Goal: Task Accomplishment & Management: Contribute content

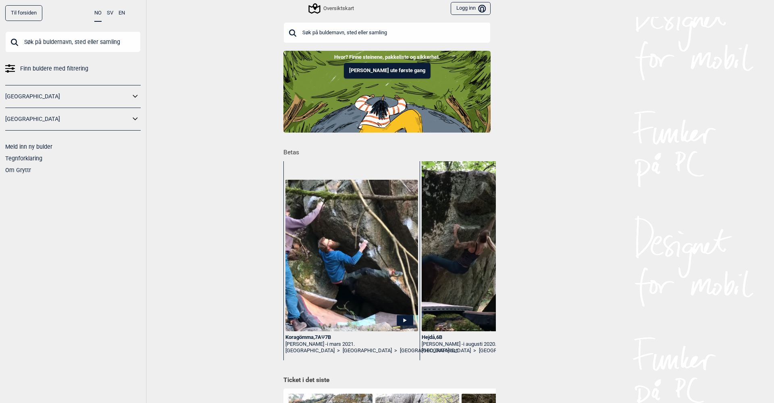
click at [452, 9] on button "Logg inn Bruker" at bounding box center [470, 8] width 40 height 13
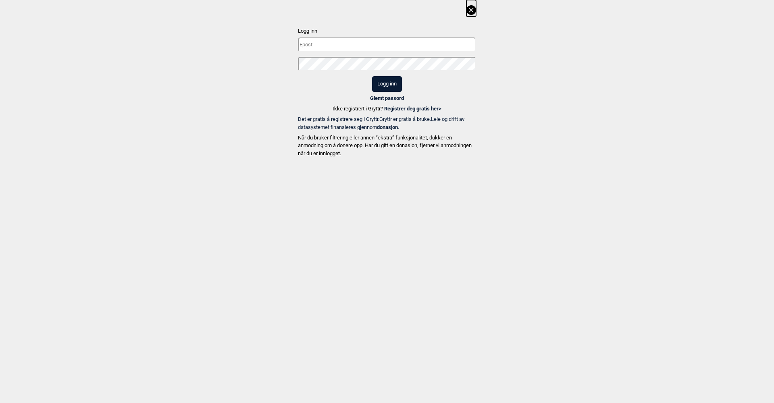
click at [384, 44] on input "text" at bounding box center [387, 44] width 178 height 14
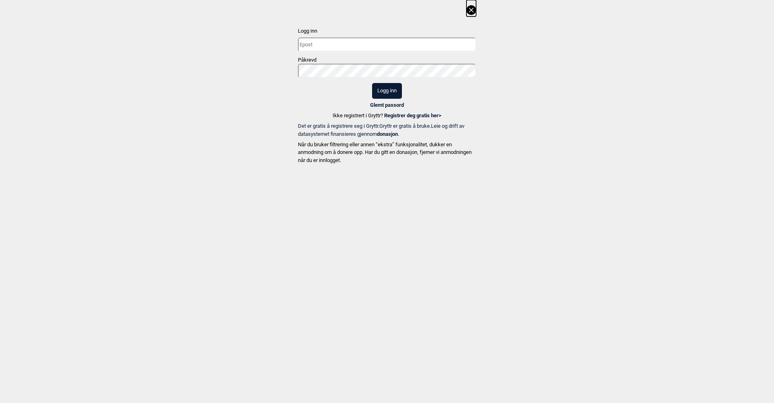
click at [444, 46] on input "text" at bounding box center [387, 44] width 178 height 14
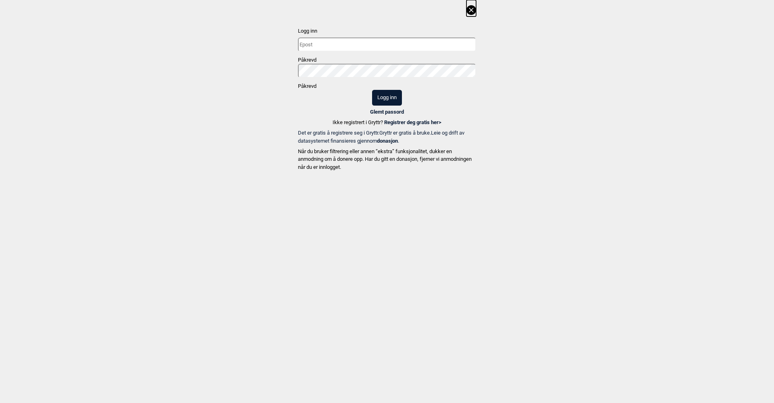
click at [0, 174] on com-1password-button at bounding box center [0, 174] width 0 height 0
click at [415, 49] on input "text" at bounding box center [387, 44] width 178 height 14
click at [0, 174] on com-1password-button at bounding box center [0, 174] width 0 height 0
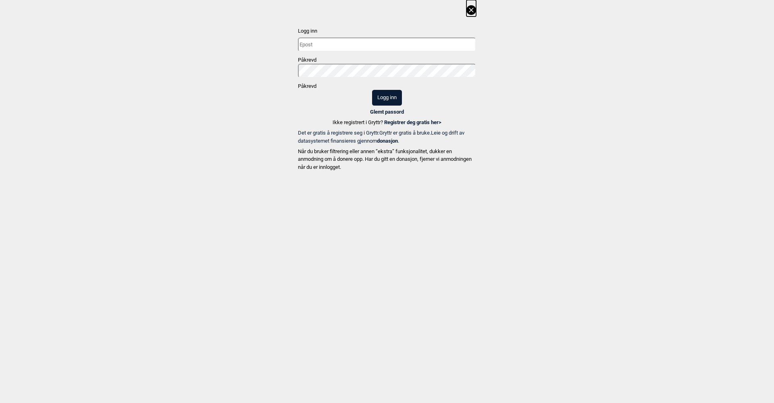
type input "[EMAIL_ADDRESS][PERSON_NAME][DOMAIN_NAME]"
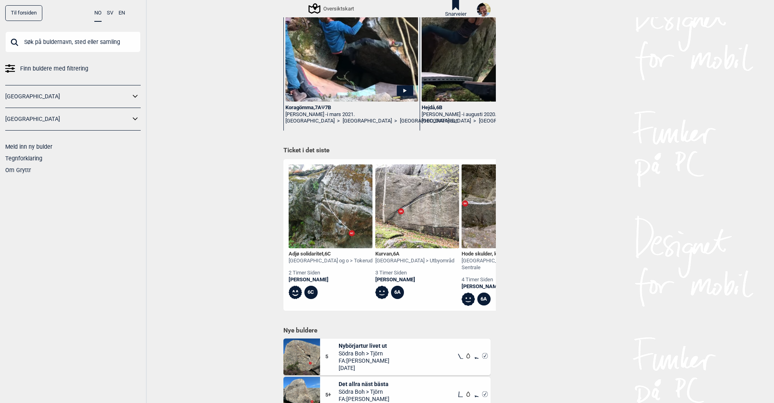
scroll to position [239, 0]
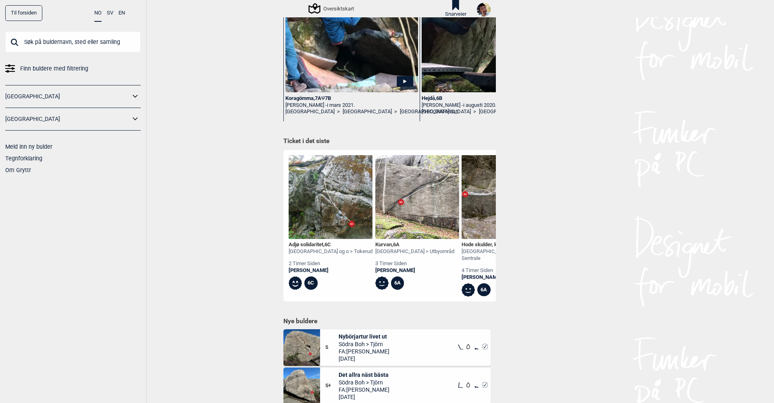
click at [311, 243] on div "Adjø solidaritet , 6C" at bounding box center [330, 244] width 84 height 7
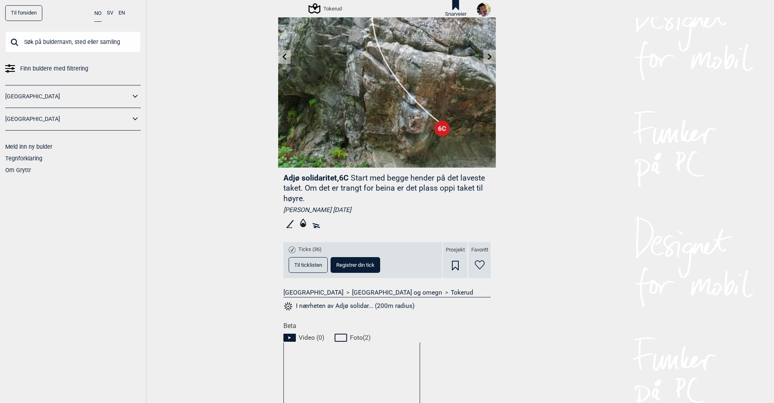
scroll to position [74, 0]
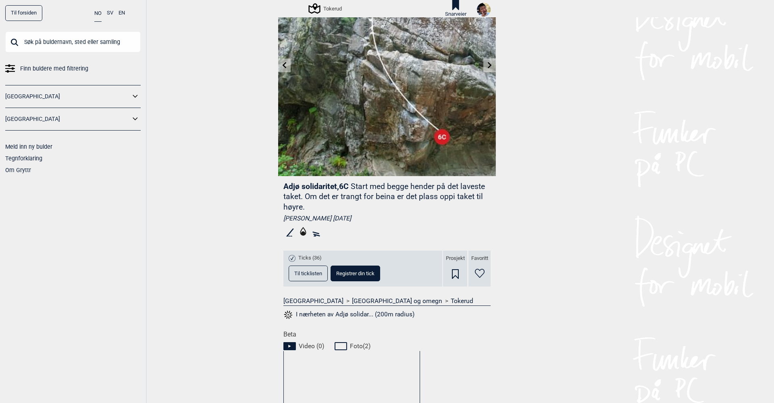
click at [309, 269] on button "Til ticklisten" at bounding box center [307, 274] width 39 height 16
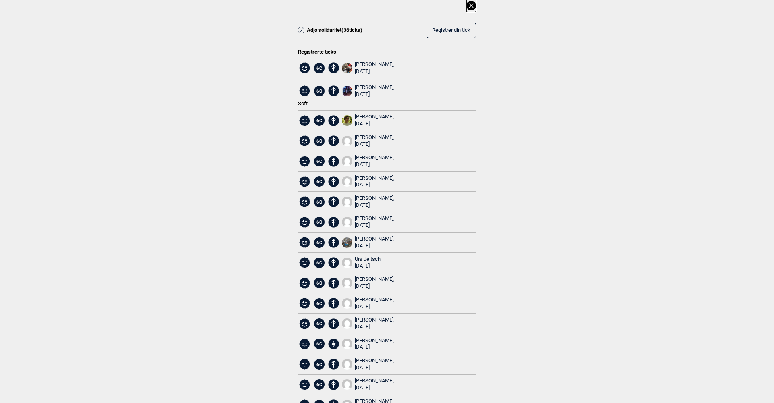
scroll to position [0, 0]
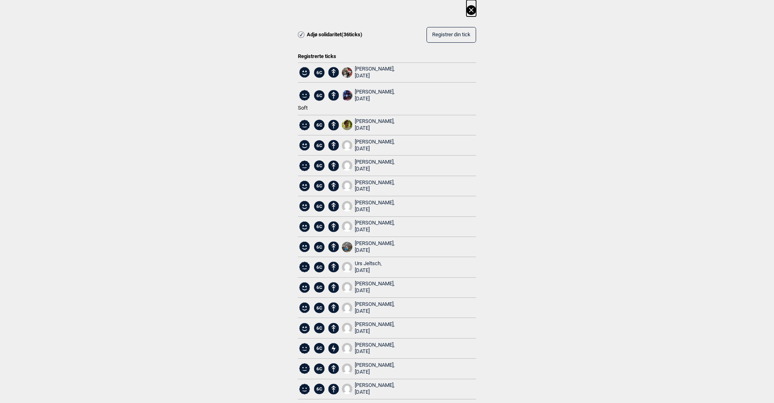
click at [470, 7] on icon at bounding box center [471, 10] width 10 height 10
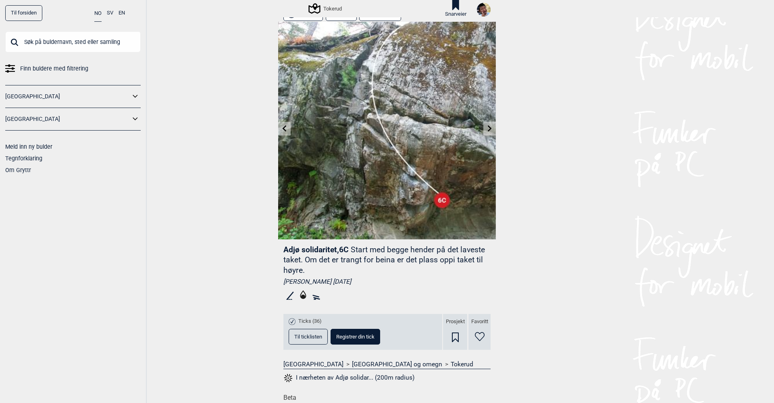
scroll to position [3, 0]
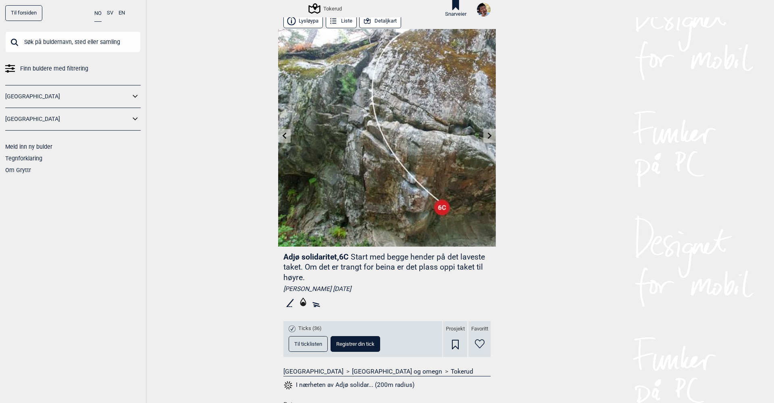
click at [285, 137] on icon at bounding box center [284, 136] width 4 height 6
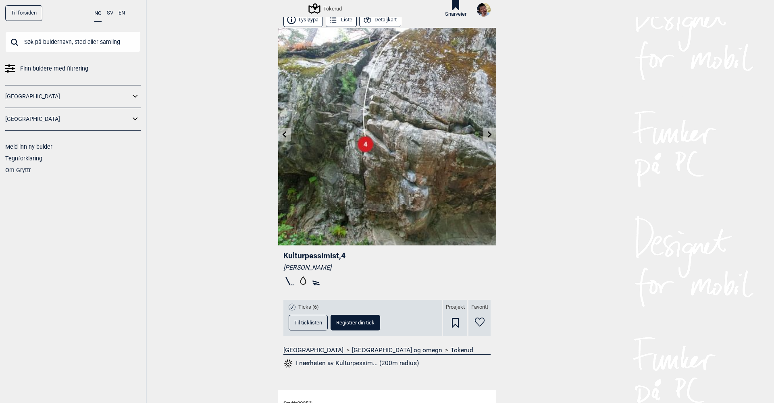
scroll to position [7, 0]
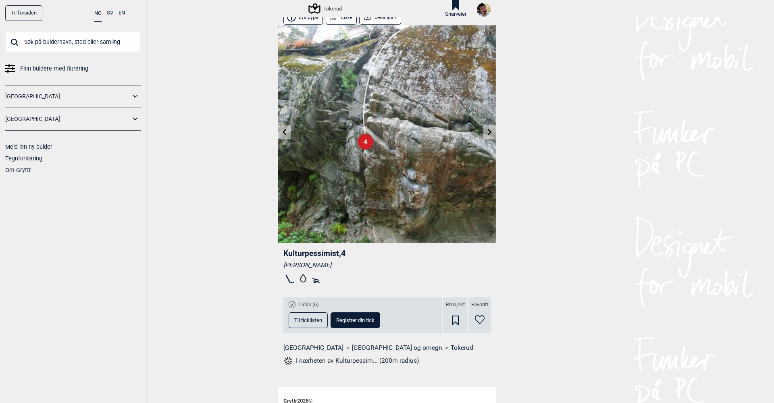
click at [313, 319] on span "Til ticklisten" at bounding box center [308, 319] width 28 height 5
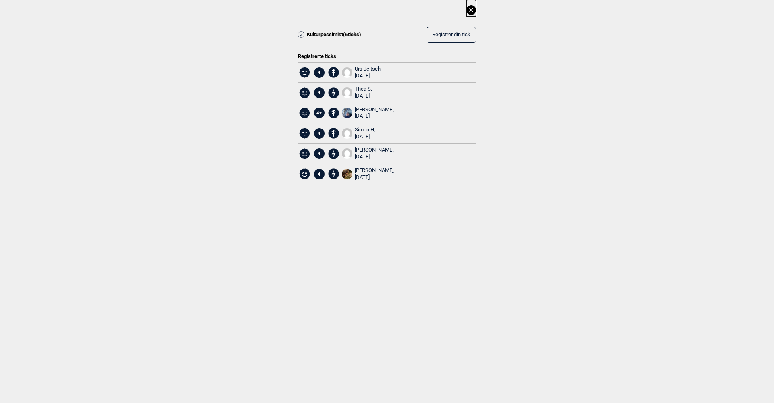
click at [472, 8] on icon at bounding box center [471, 10] width 10 height 10
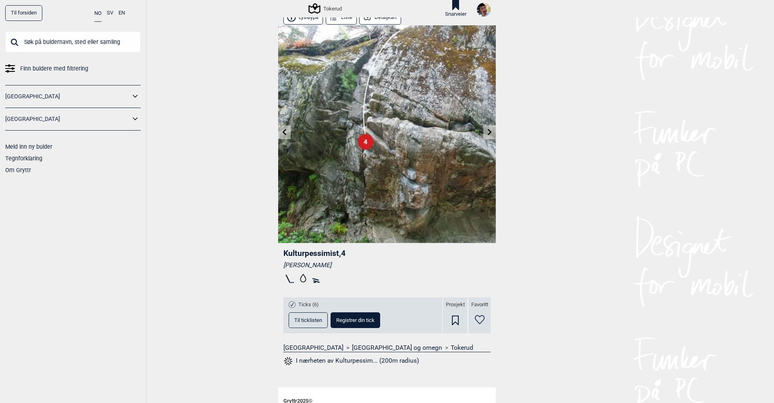
click at [488, 131] on icon at bounding box center [489, 132] width 6 height 6
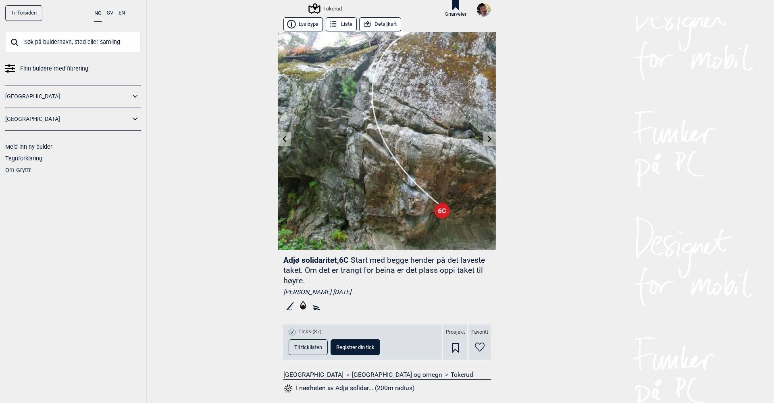
click at [314, 346] on span "Til ticklisten" at bounding box center [308, 346] width 28 height 5
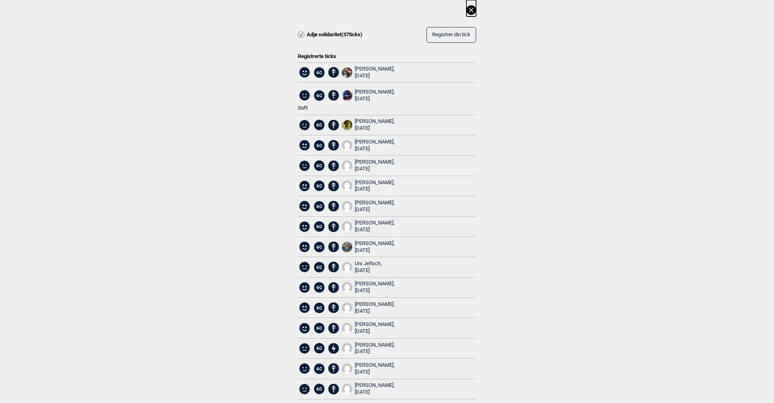
click at [468, 9] on icon at bounding box center [471, 10] width 10 height 10
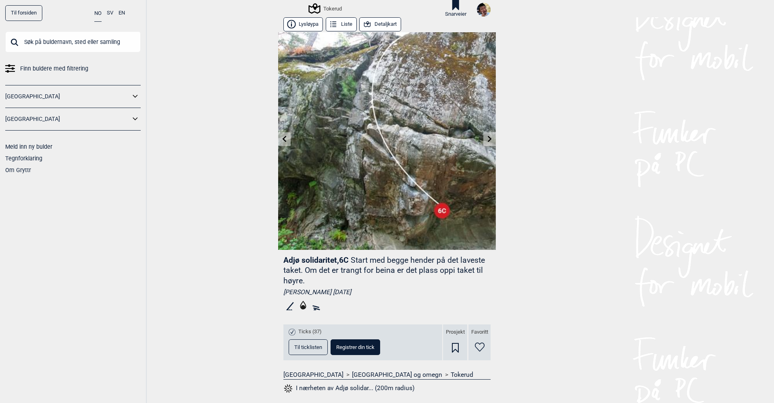
click at [313, 346] on span "Til ticklisten" at bounding box center [308, 346] width 28 height 5
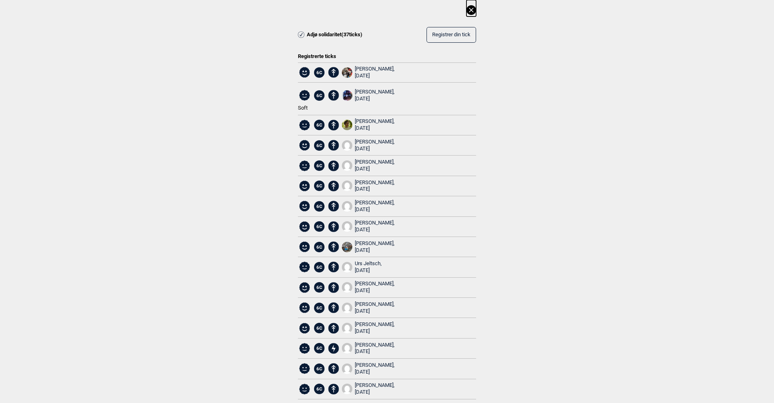
click at [372, 67] on div "[PERSON_NAME], [DATE]" at bounding box center [375, 73] width 40 height 14
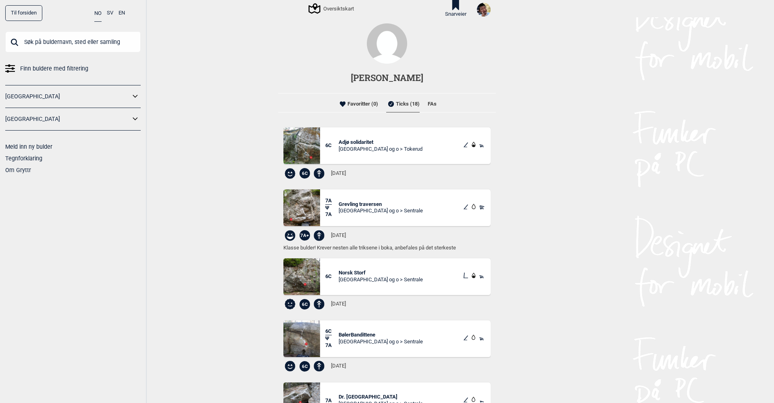
click at [363, 140] on span "Adjø solidaritet" at bounding box center [380, 142] width 84 height 7
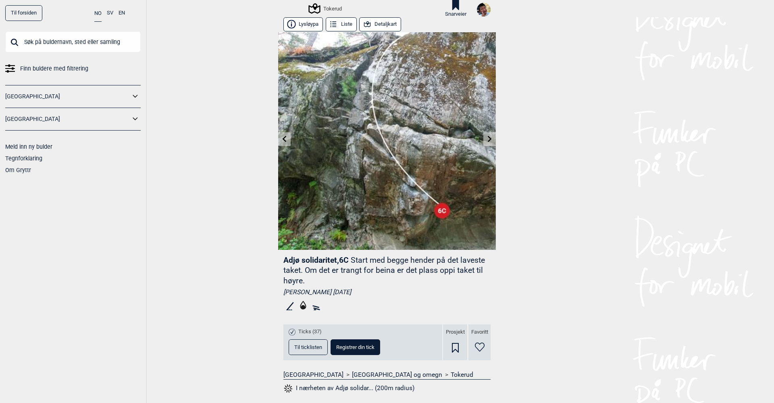
click at [383, 23] on button "Detaljkart" at bounding box center [380, 24] width 42 height 14
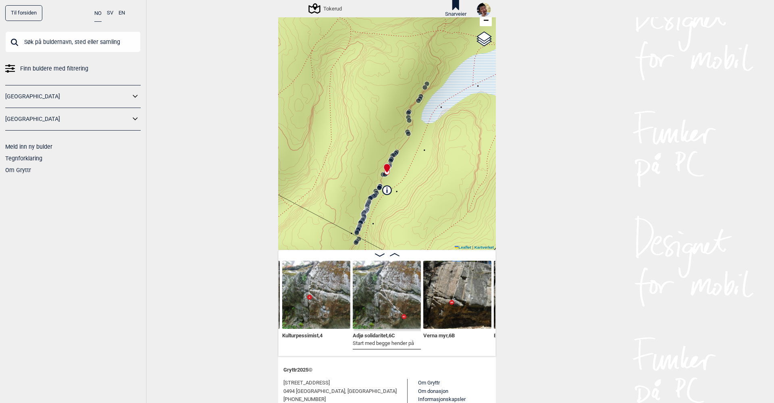
scroll to position [53, 0]
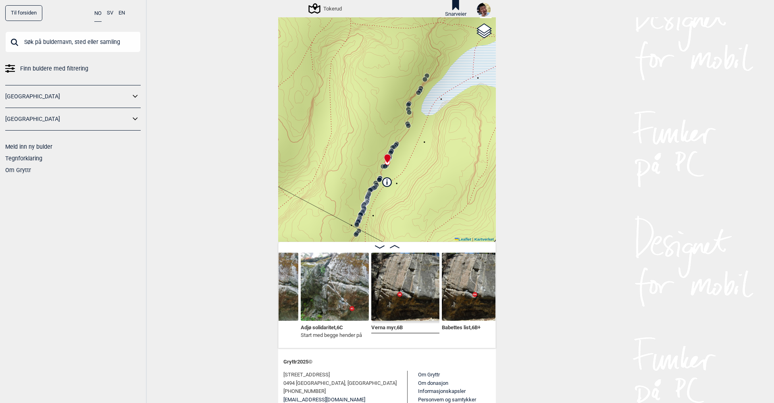
scroll to position [0, 7337]
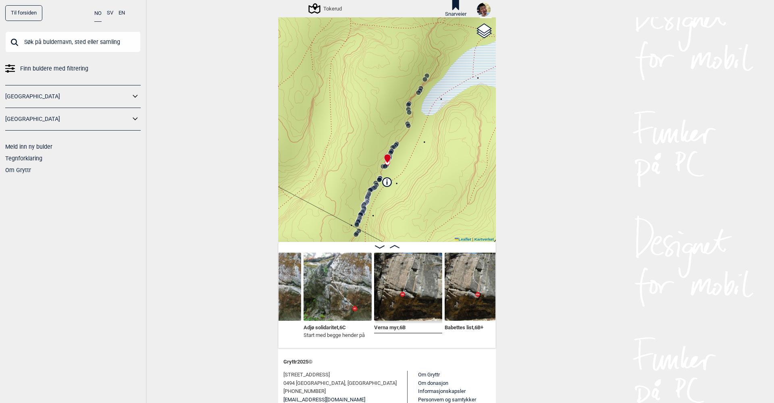
click at [405, 299] on img at bounding box center [408, 287] width 68 height 68
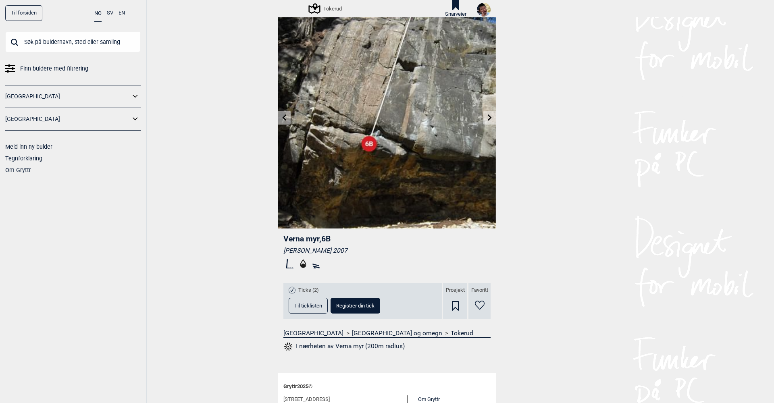
scroll to position [7, 0]
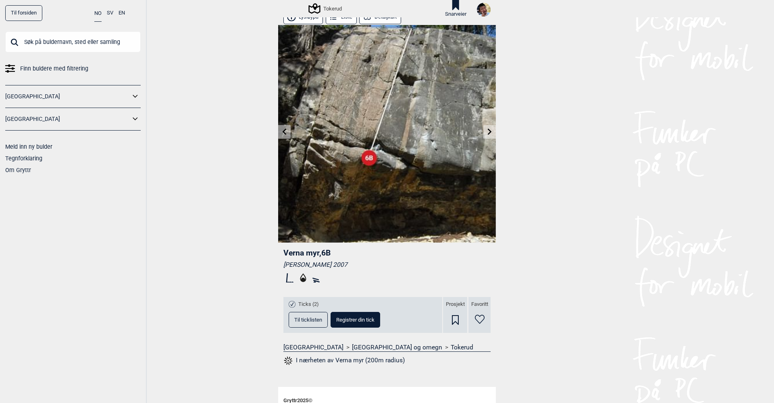
click at [485, 132] on link at bounding box center [489, 131] width 12 height 13
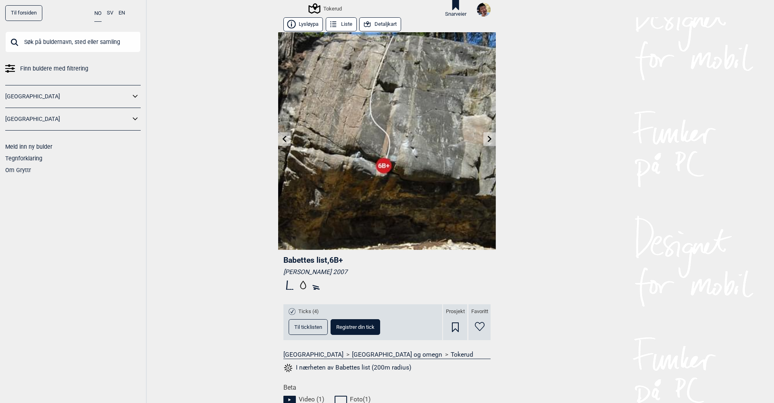
click at [286, 143] on link at bounding box center [284, 139] width 12 height 13
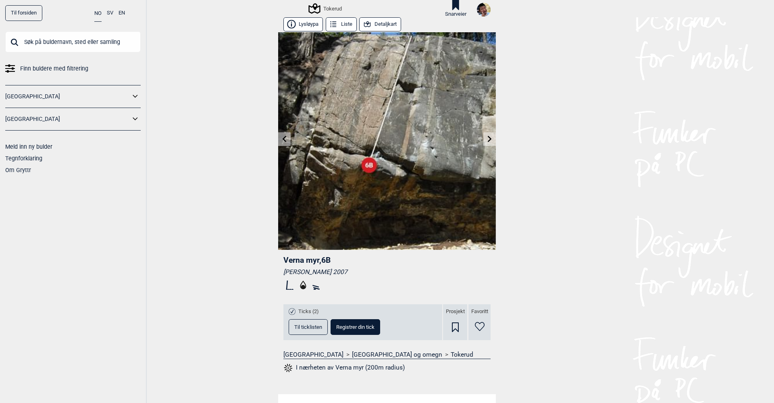
click at [490, 140] on icon at bounding box center [489, 139] width 6 height 6
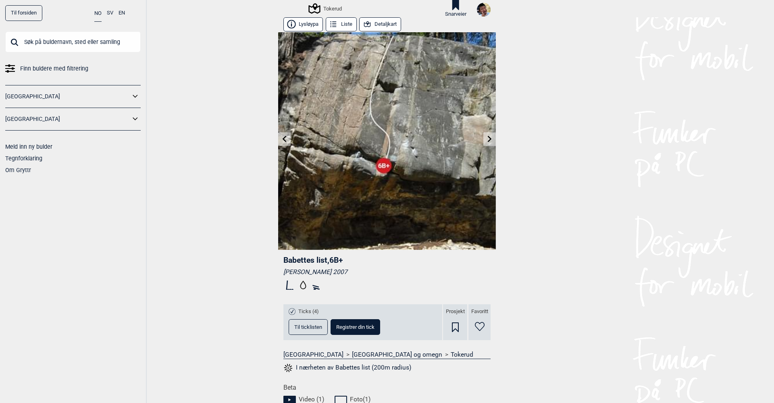
click at [283, 140] on icon at bounding box center [284, 139] width 6 height 6
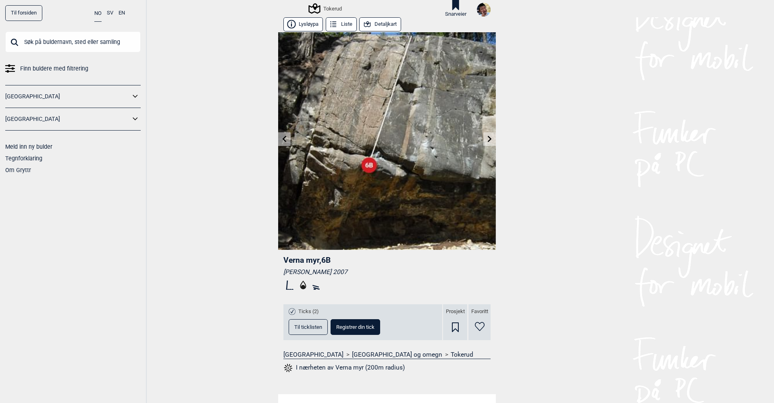
click at [489, 141] on icon at bounding box center [489, 139] width 6 height 6
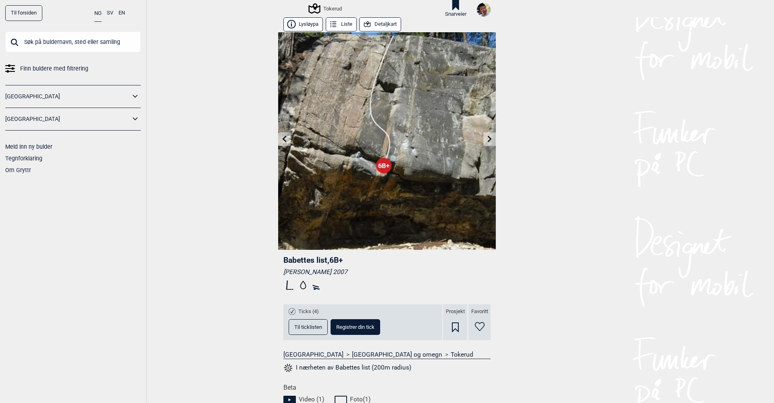
click at [489, 141] on icon at bounding box center [489, 139] width 6 height 6
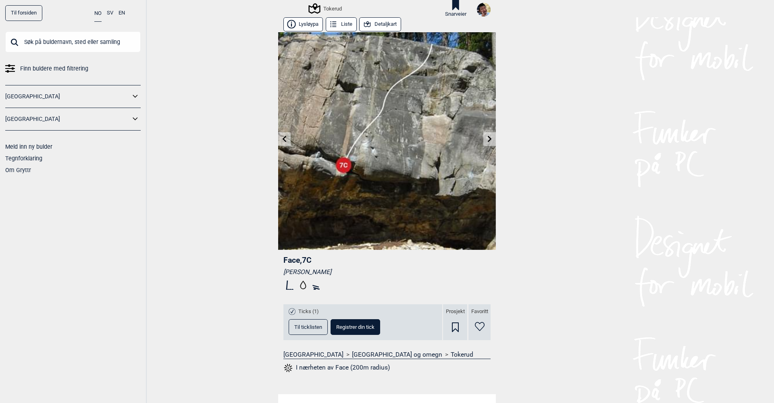
click at [489, 141] on icon at bounding box center [489, 139] width 6 height 6
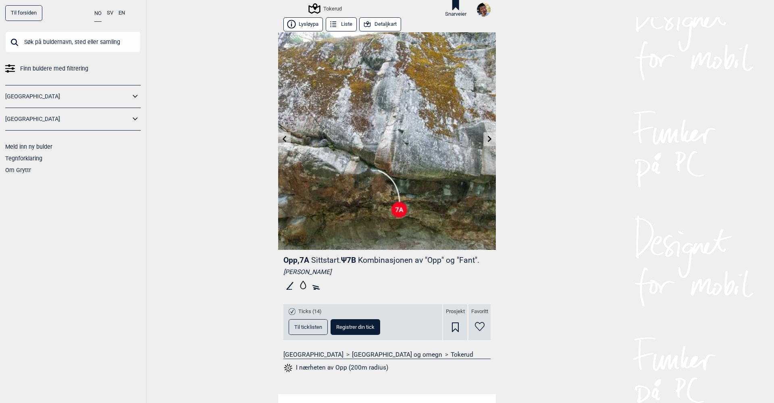
click at [489, 141] on icon at bounding box center [489, 139] width 6 height 6
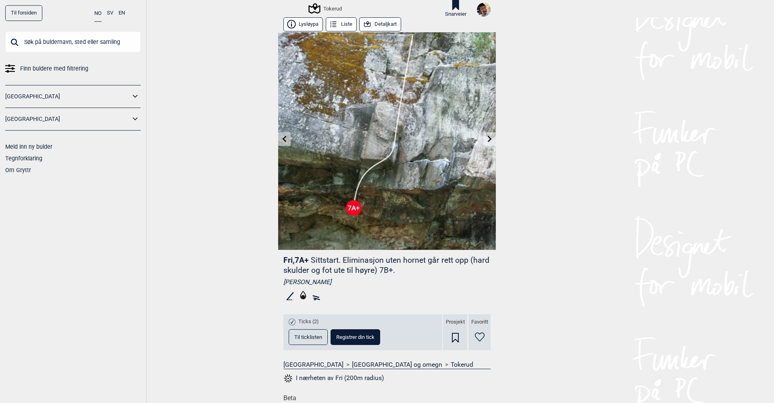
click at [489, 141] on icon at bounding box center [489, 139] width 6 height 6
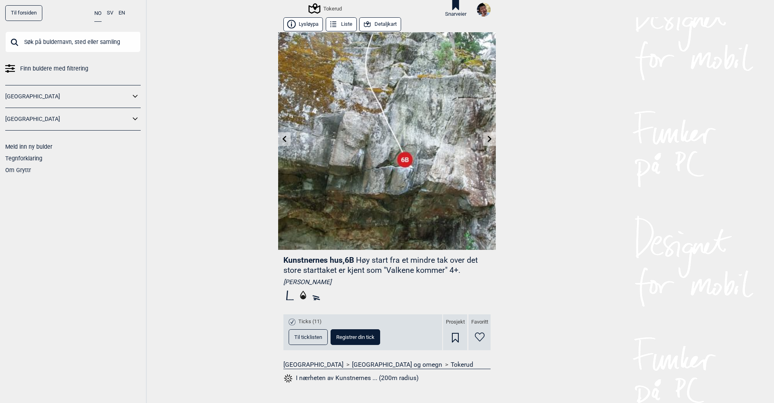
click at [489, 141] on icon at bounding box center [489, 139] width 6 height 6
click at [287, 142] on link at bounding box center [284, 139] width 12 height 13
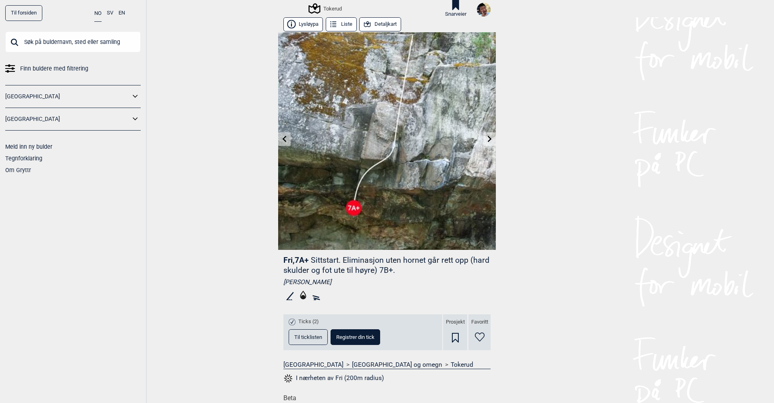
click at [287, 142] on link at bounding box center [284, 139] width 12 height 13
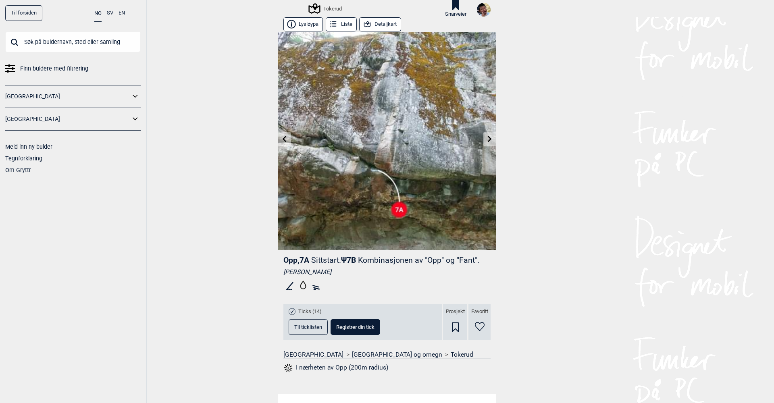
click at [287, 142] on link at bounding box center [284, 139] width 12 height 13
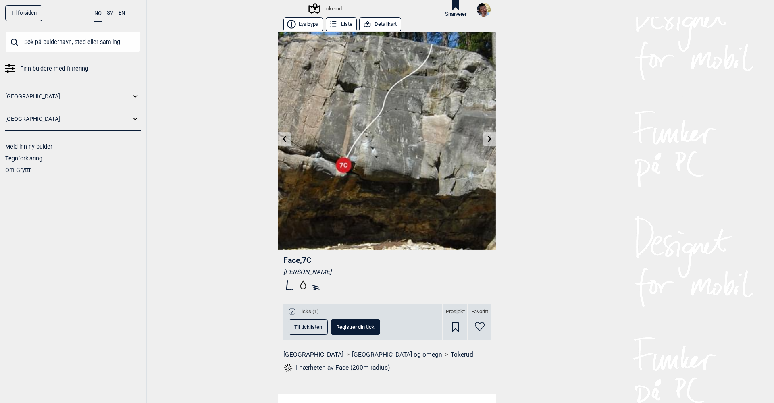
click at [287, 142] on link at bounding box center [284, 139] width 12 height 13
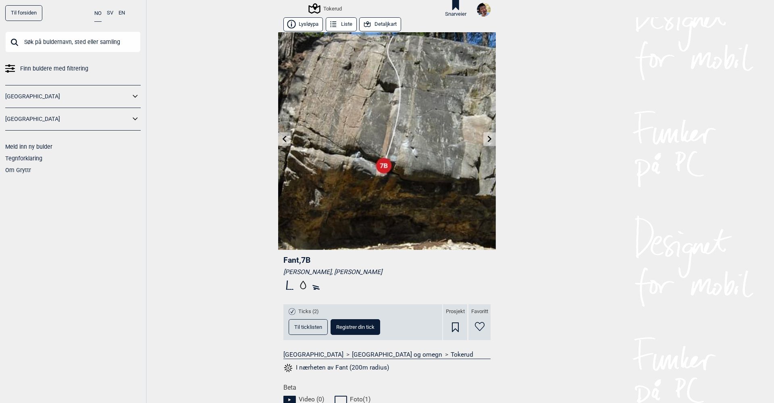
click at [287, 142] on link at bounding box center [284, 139] width 12 height 13
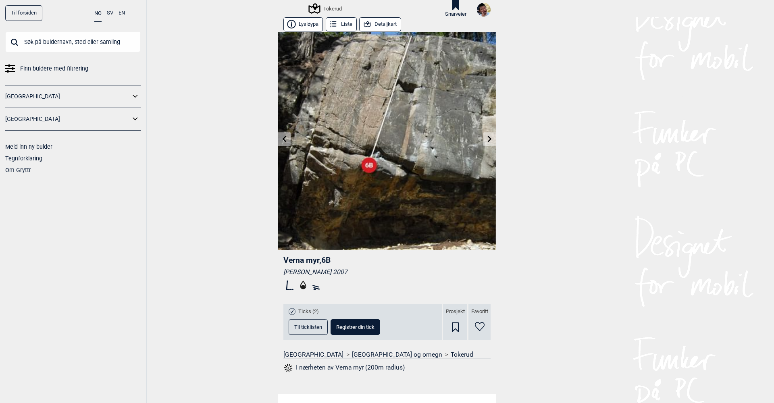
click at [287, 142] on link at bounding box center [284, 139] width 12 height 13
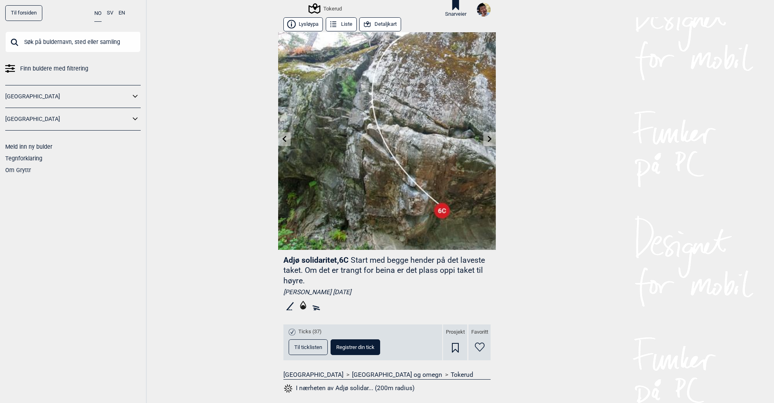
click at [284, 139] on icon at bounding box center [284, 139] width 6 height 6
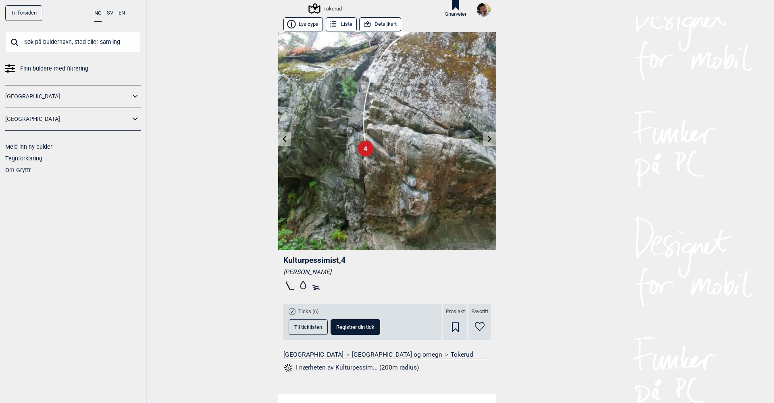
click at [284, 139] on icon at bounding box center [284, 139] width 6 height 6
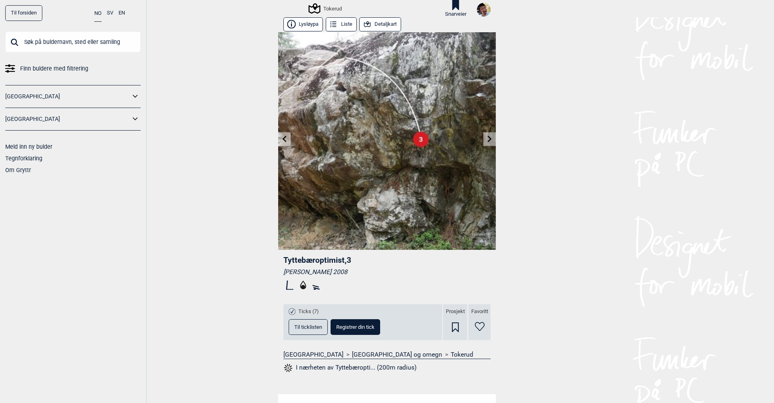
click at [284, 139] on icon at bounding box center [284, 139] width 6 height 6
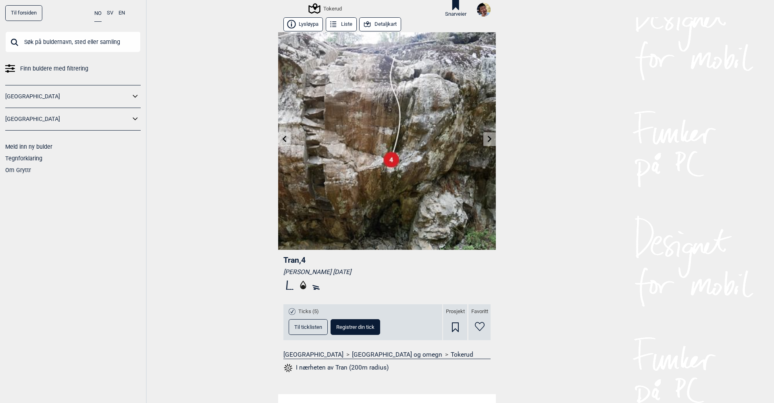
click at [284, 139] on icon at bounding box center [284, 139] width 6 height 6
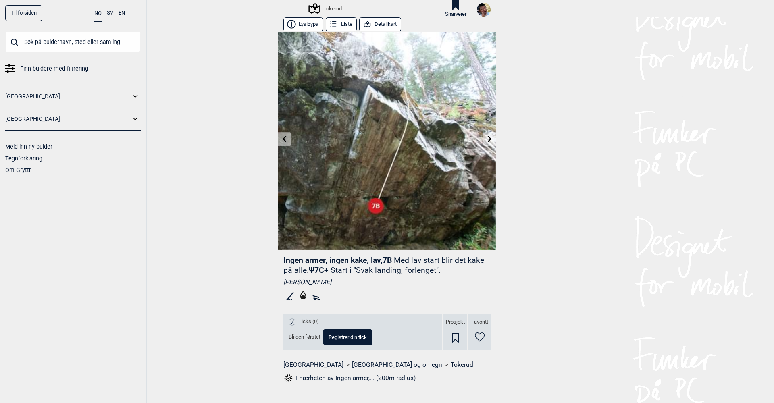
click at [284, 139] on icon at bounding box center [284, 139] width 6 height 6
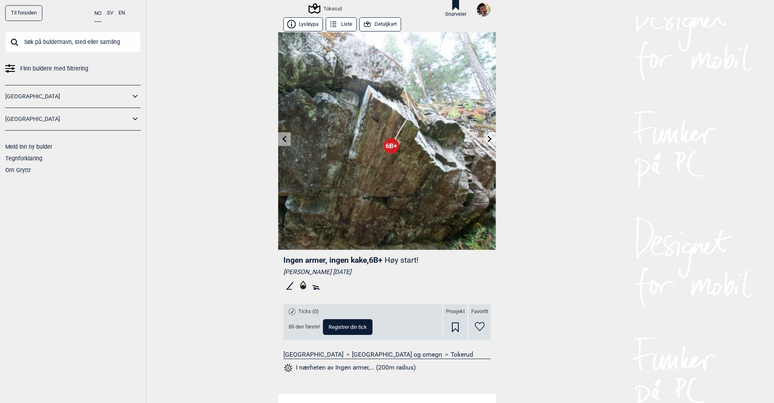
click at [372, 25] on button "Detaljkart" at bounding box center [380, 24] width 42 height 14
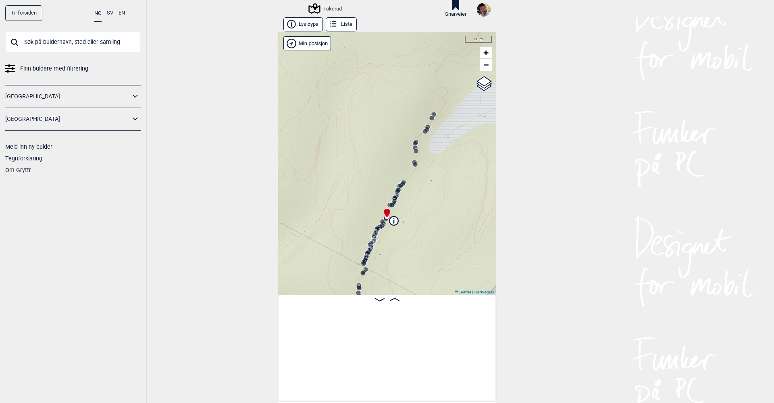
scroll to position [0, 6945]
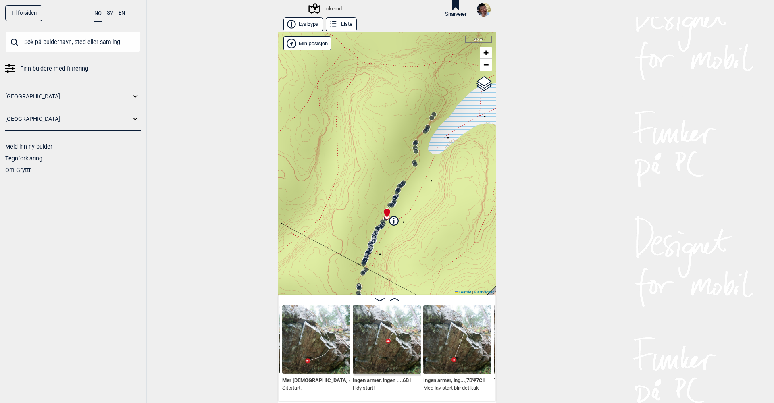
click at [375, 242] on icon at bounding box center [372, 242] width 6 height 6
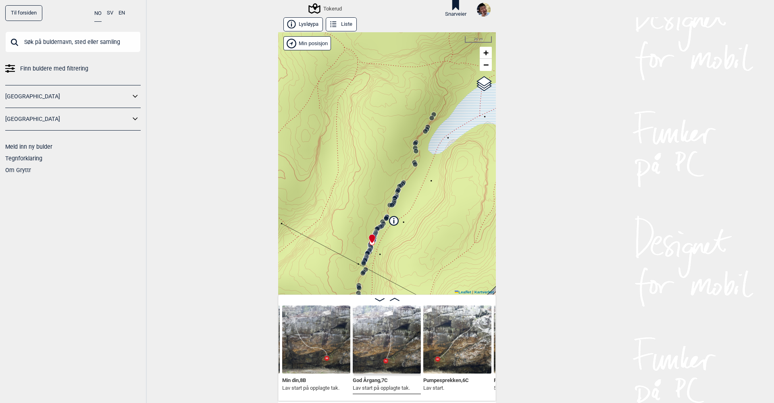
click at [371, 250] on icon at bounding box center [368, 251] width 6 height 6
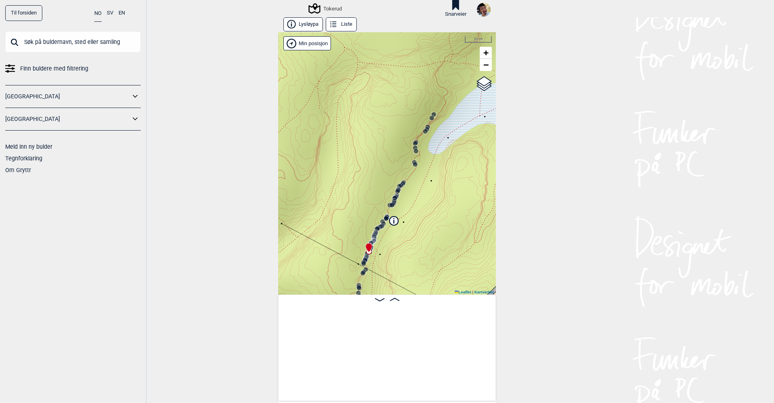
scroll to position [0, 3949]
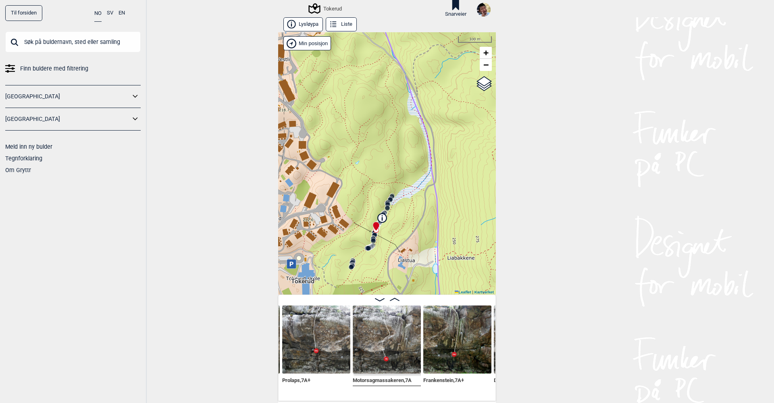
drag, startPoint x: 376, startPoint y: 266, endPoint x: 388, endPoint y: 227, distance: 40.5
click at [388, 227] on div "Tokerud" at bounding box center [387, 163] width 218 height 262
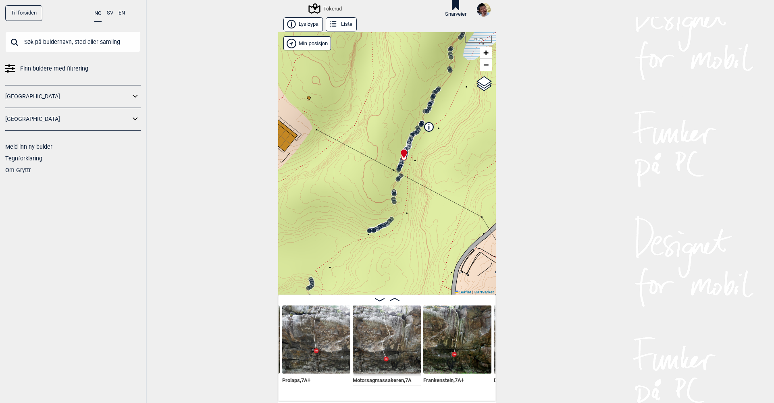
drag, startPoint x: 371, startPoint y: 238, endPoint x: 371, endPoint y: 212, distance: 26.2
click at [371, 212] on div "Tokerud" at bounding box center [387, 163] width 218 height 262
click at [385, 220] on icon at bounding box center [382, 222] width 6 height 6
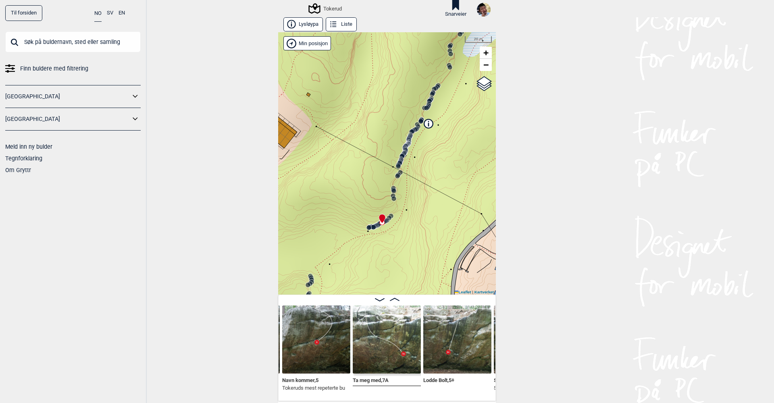
click at [313, 375] on span "Navn kommer , 5" at bounding box center [300, 379] width 36 height 8
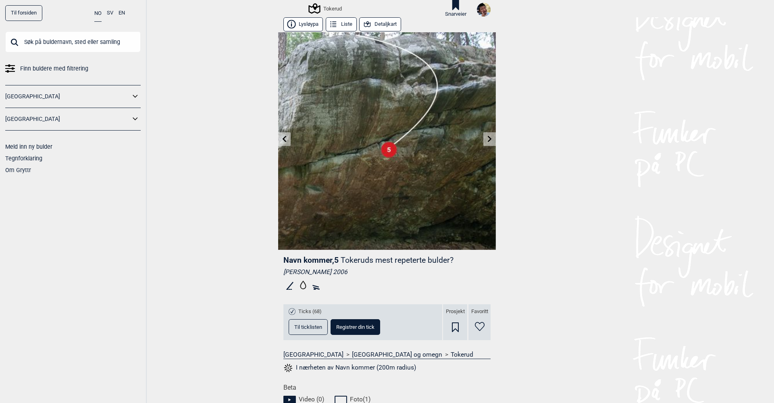
click at [286, 139] on icon at bounding box center [284, 139] width 6 height 6
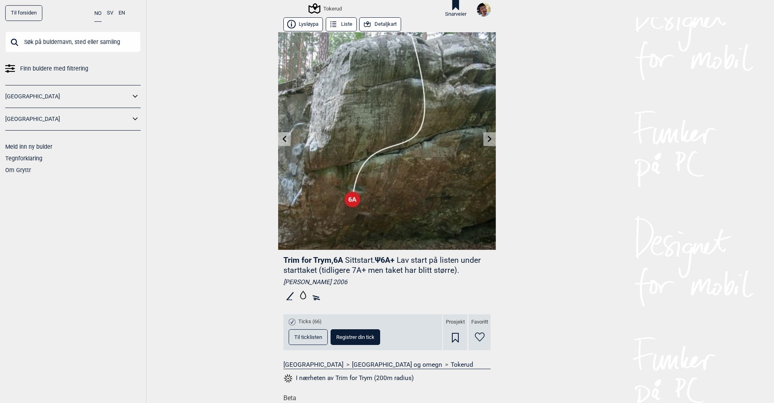
click at [315, 337] on span "Til ticklisten" at bounding box center [308, 336] width 28 height 5
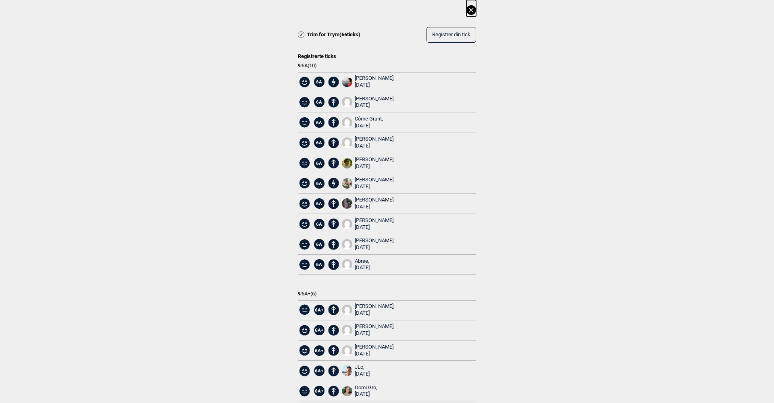
click at [472, 12] on icon at bounding box center [471, 10] width 10 height 10
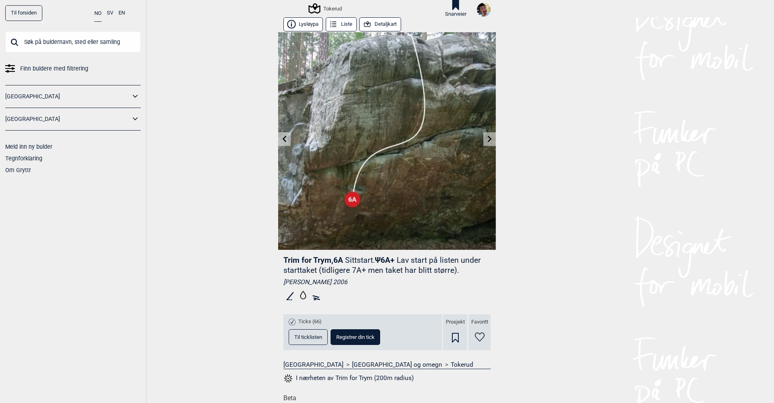
click at [288, 139] on link at bounding box center [284, 139] width 12 height 13
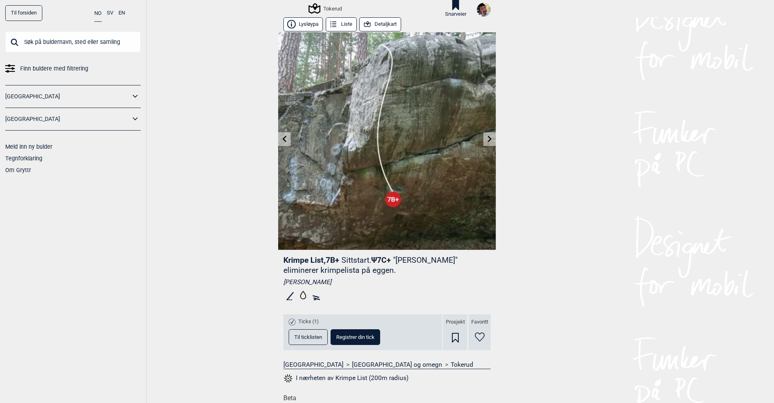
click at [288, 139] on link at bounding box center [284, 139] width 12 height 13
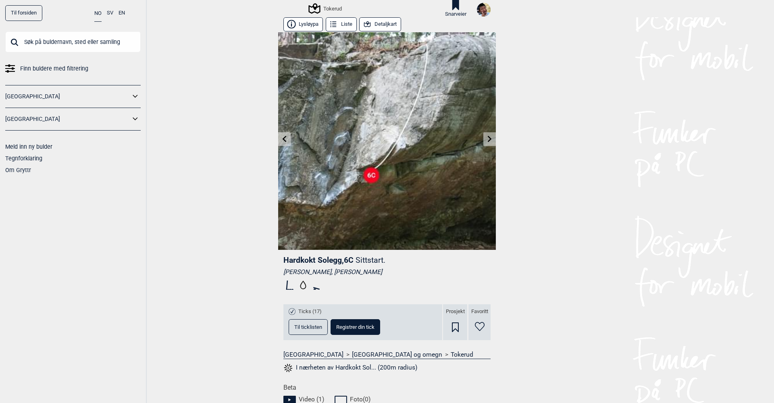
click at [490, 136] on icon at bounding box center [489, 139] width 6 height 6
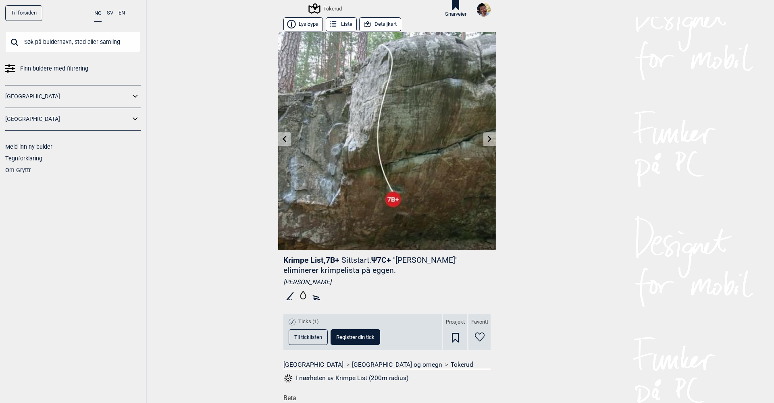
click at [287, 138] on icon at bounding box center [284, 139] width 6 height 6
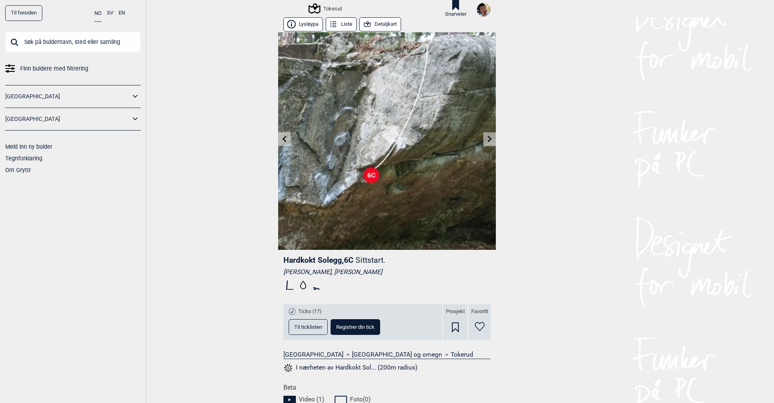
click at [287, 138] on icon at bounding box center [284, 139] width 6 height 6
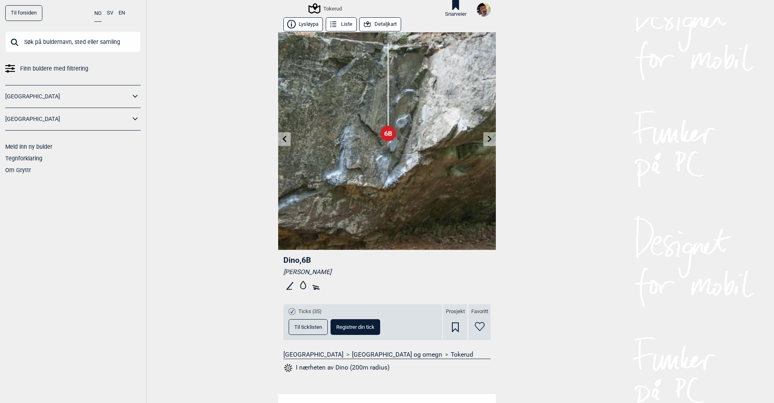
click at [287, 138] on icon at bounding box center [284, 139] width 6 height 6
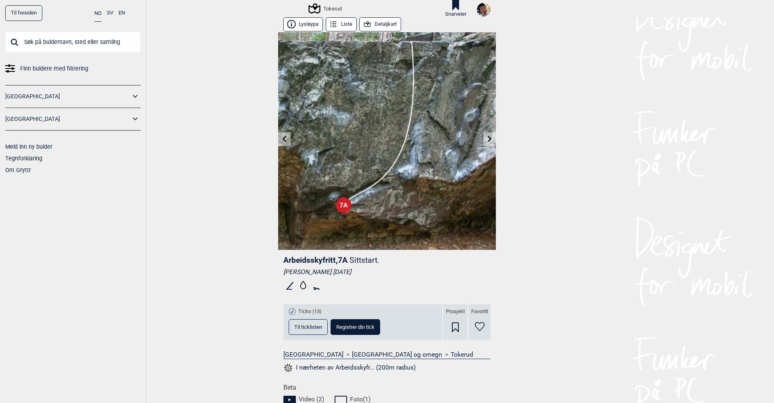
click at [287, 138] on icon at bounding box center [284, 139] width 6 height 6
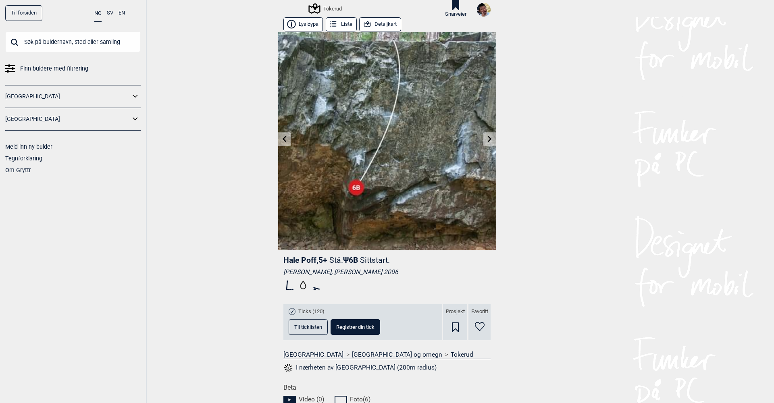
click at [287, 138] on icon at bounding box center [284, 139] width 6 height 6
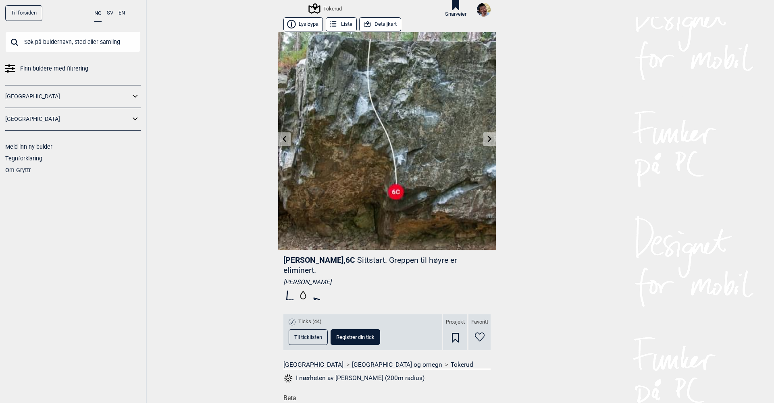
click at [287, 138] on icon at bounding box center [284, 139] width 6 height 6
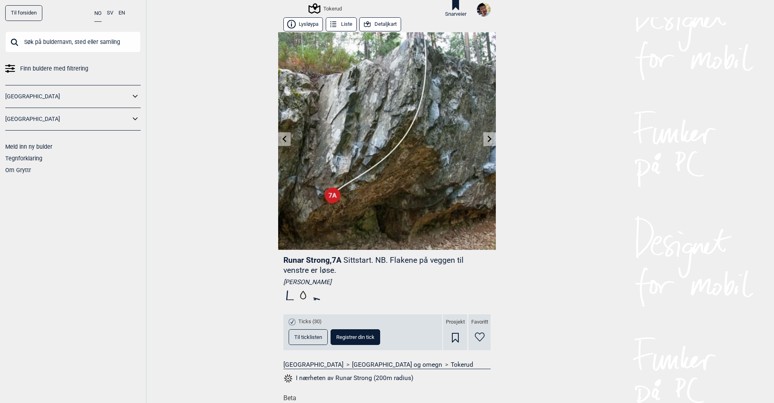
click at [316, 340] on button "Til ticklisten" at bounding box center [307, 337] width 39 height 16
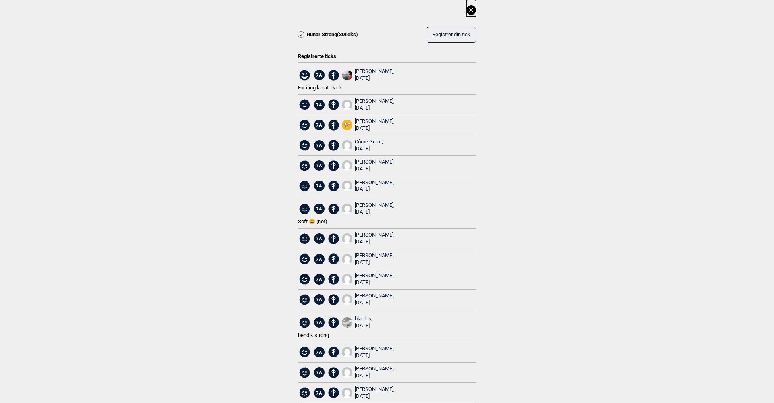
click at [472, 10] on icon at bounding box center [471, 10] width 10 height 10
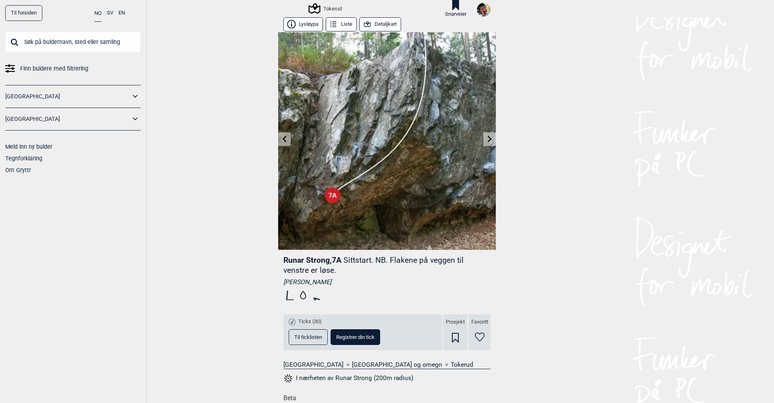
click at [286, 141] on icon at bounding box center [284, 139] width 4 height 6
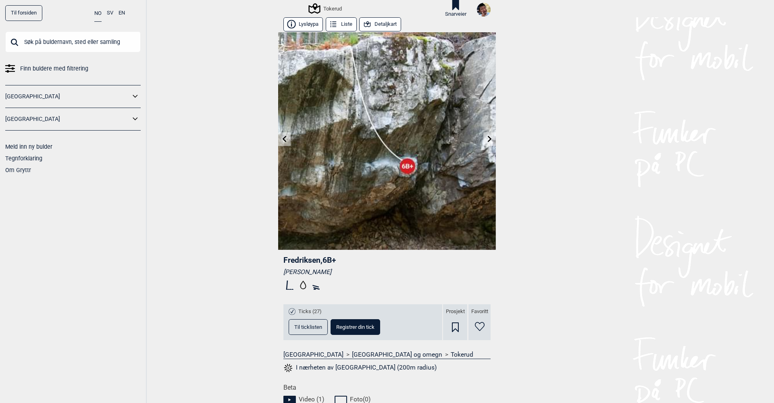
click at [490, 140] on icon at bounding box center [489, 139] width 6 height 6
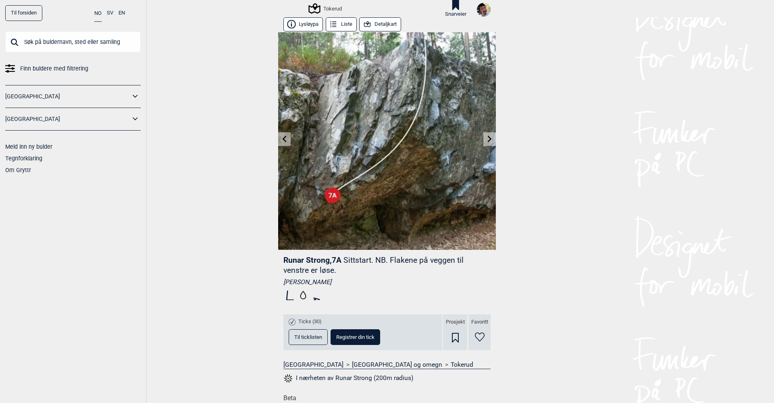
click at [490, 140] on icon at bounding box center [489, 139] width 6 height 6
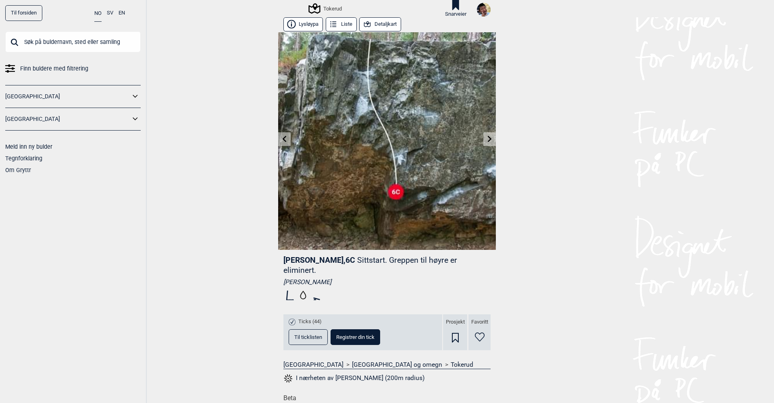
click at [490, 140] on icon at bounding box center [489, 139] width 6 height 6
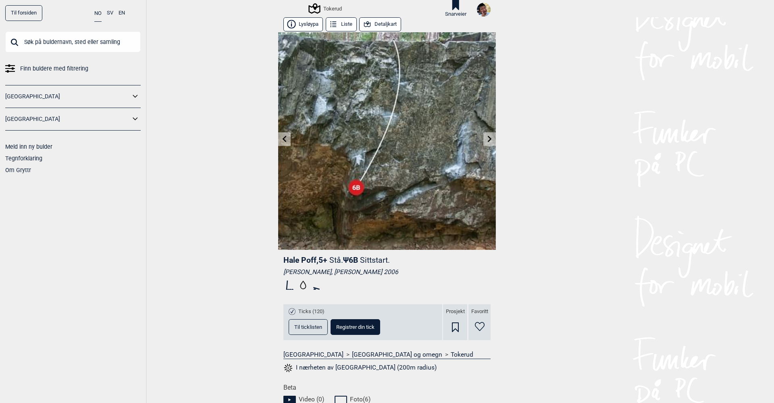
click at [490, 140] on icon at bounding box center [489, 139] width 6 height 6
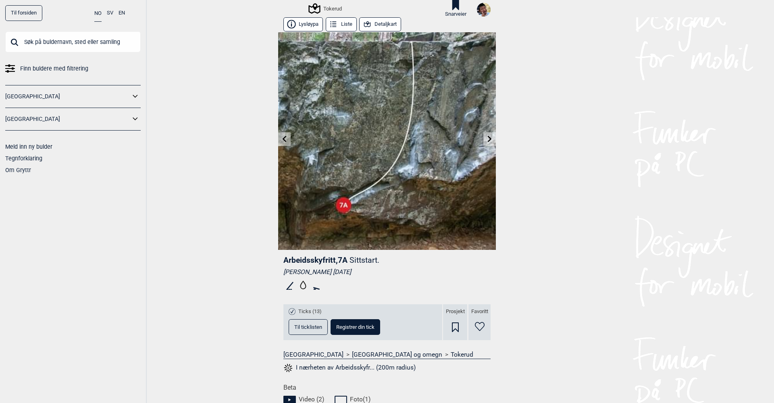
click at [490, 140] on icon at bounding box center [489, 139] width 6 height 6
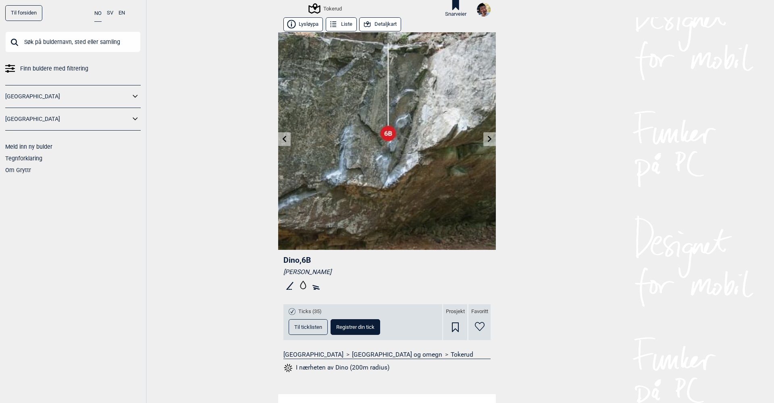
click at [490, 140] on icon at bounding box center [489, 139] width 6 height 6
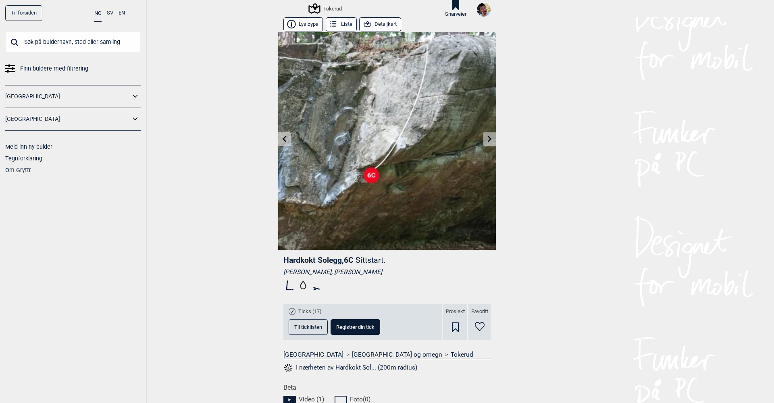
click at [490, 140] on icon at bounding box center [489, 139] width 6 height 6
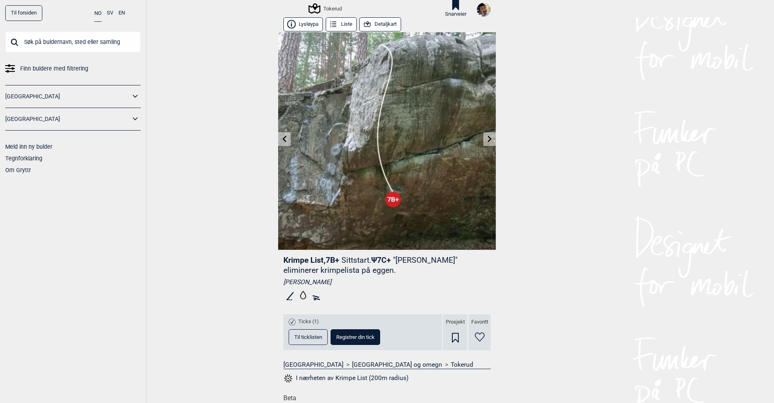
click at [490, 140] on icon at bounding box center [489, 139] width 6 height 6
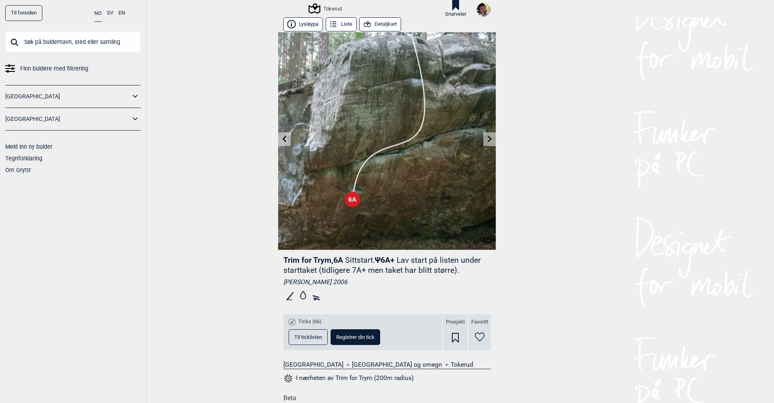
click at [341, 335] on span "Registrer din tick" at bounding box center [355, 336] width 38 height 5
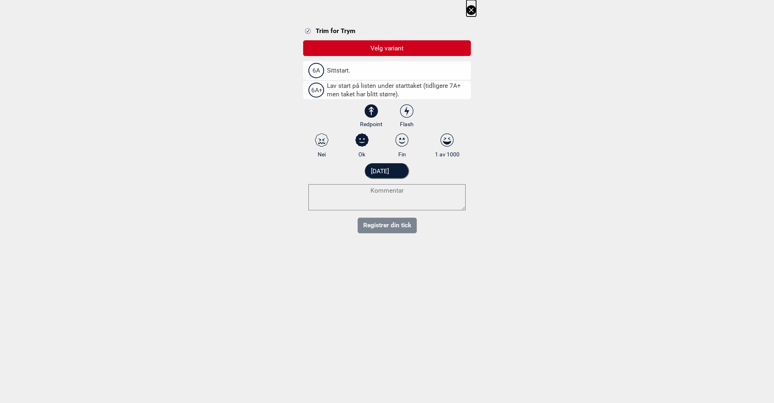
click at [318, 70] on span "6A" at bounding box center [316, 70] width 16 height 15
click at [313, 70] on input "6A Sittstart." at bounding box center [310, 70] width 5 height 5
select select "90"
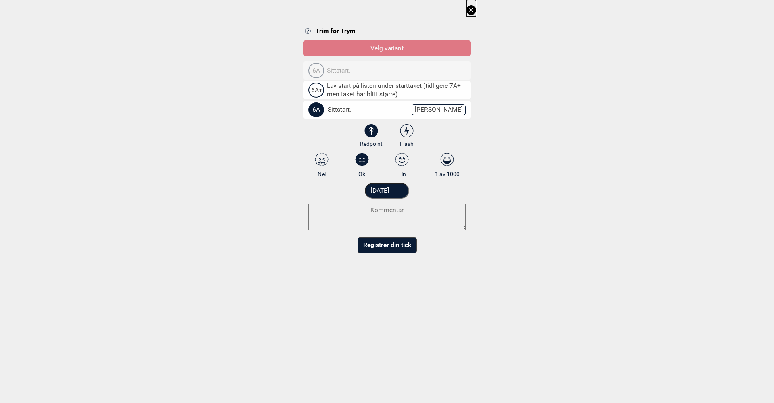
click at [316, 91] on span "6A+" at bounding box center [316, 90] width 16 height 15
click at [313, 91] on input "6A+ Lav start på listen under starttaket (tidligere 7A+ men taket har blitt stø…" at bounding box center [310, 89] width 5 height 5
select select "91"
click at [316, 69] on span "6A" at bounding box center [316, 70] width 16 height 15
click at [313, 69] on input "6A Sittstart." at bounding box center [310, 70] width 5 height 5
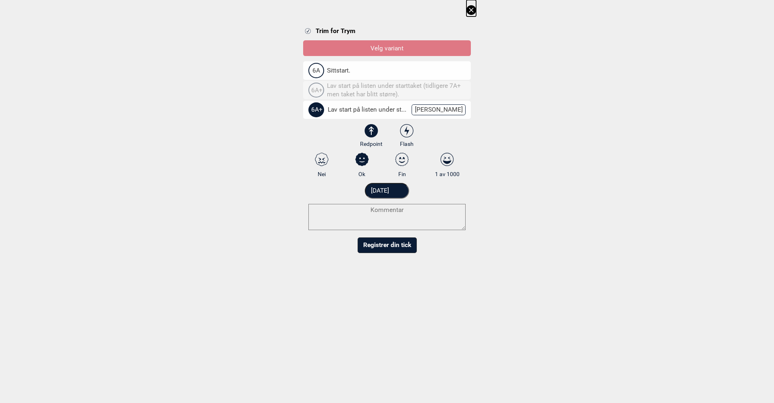
select select "90"
click at [471, 11] on icon at bounding box center [471, 10] width 4 height 4
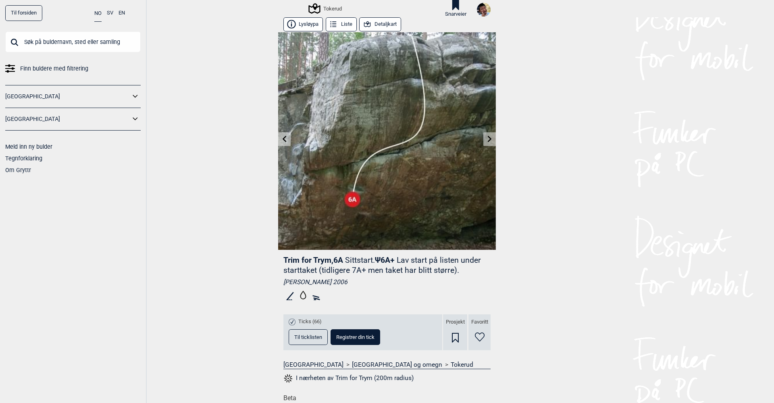
click at [311, 339] on span "Til ticklisten" at bounding box center [308, 336] width 28 height 5
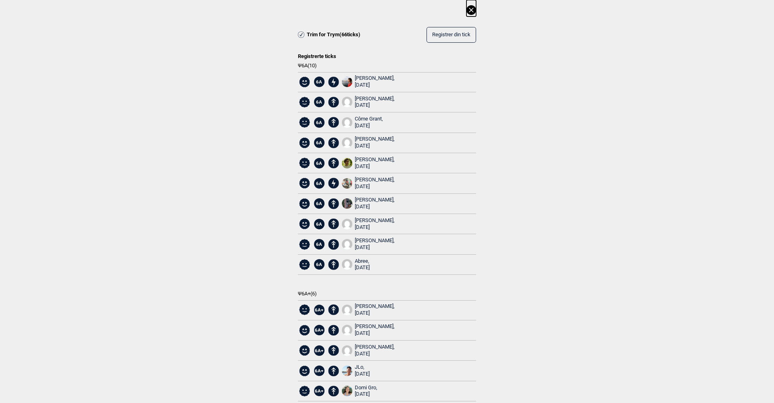
click at [471, 12] on icon at bounding box center [471, 10] width 10 height 10
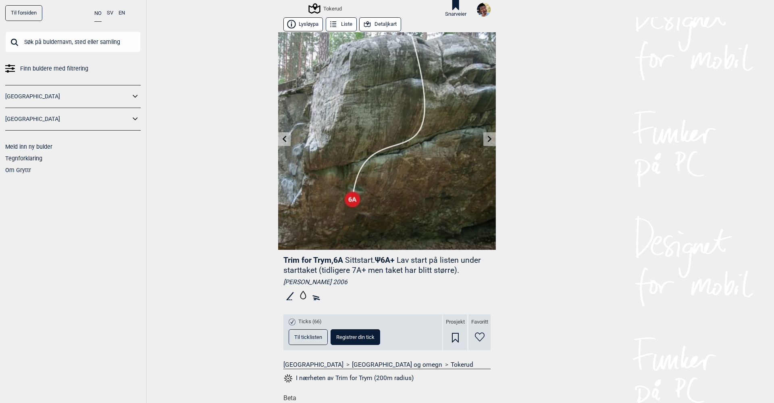
click at [362, 334] on span "Registrer din tick" at bounding box center [355, 336] width 38 height 5
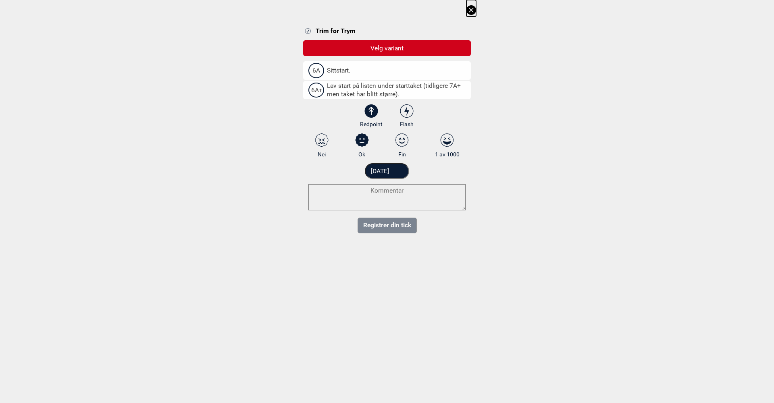
click at [328, 64] on label "6A Sittstart." at bounding box center [387, 70] width 168 height 19
click at [313, 68] on input "6A Sittstart." at bounding box center [310, 70] width 5 height 5
select select "90"
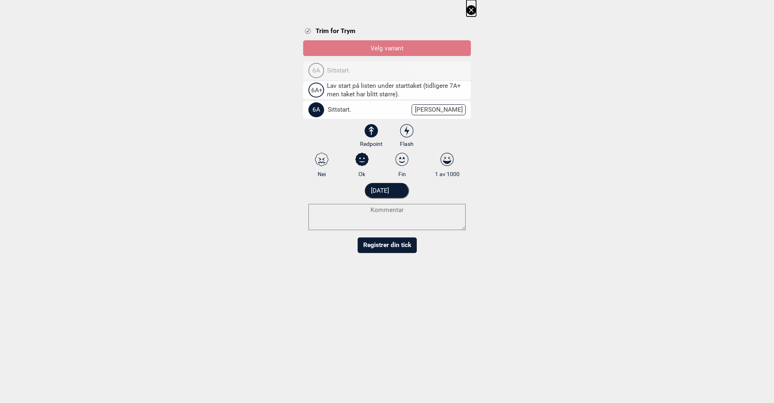
click at [386, 247] on button "Registrer din tick" at bounding box center [386, 245] width 59 height 16
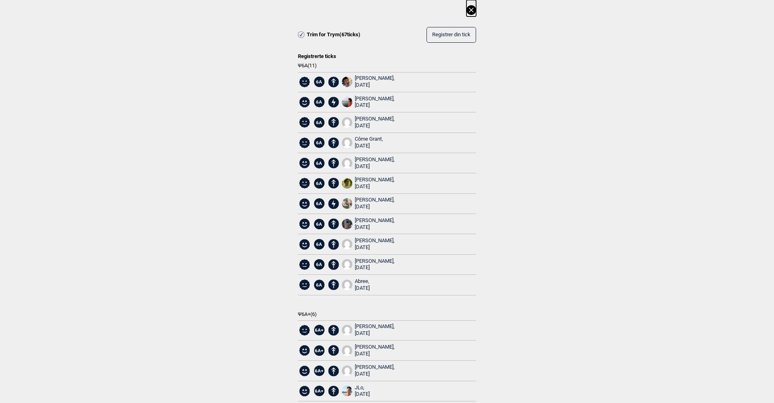
click at [470, 10] on icon at bounding box center [471, 10] width 10 height 10
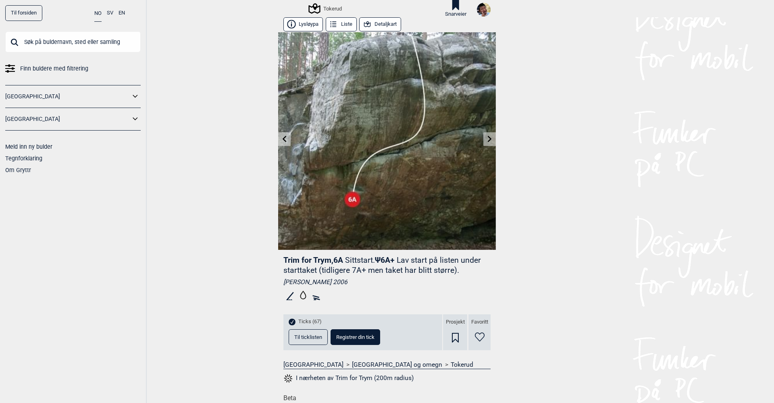
click at [490, 140] on icon at bounding box center [489, 139] width 6 height 6
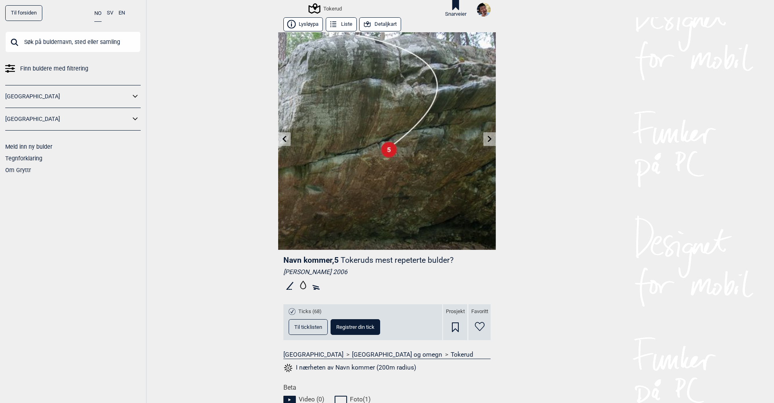
click at [312, 326] on span "Til ticklisten" at bounding box center [308, 326] width 28 height 5
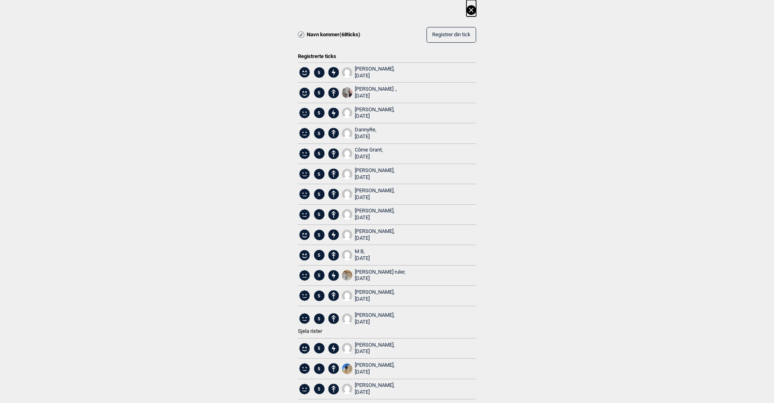
click at [471, 7] on icon at bounding box center [471, 10] width 10 height 10
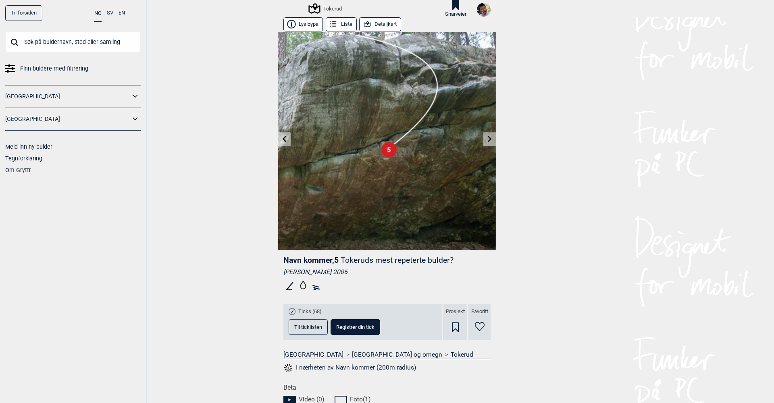
click at [488, 140] on icon at bounding box center [489, 139] width 6 height 6
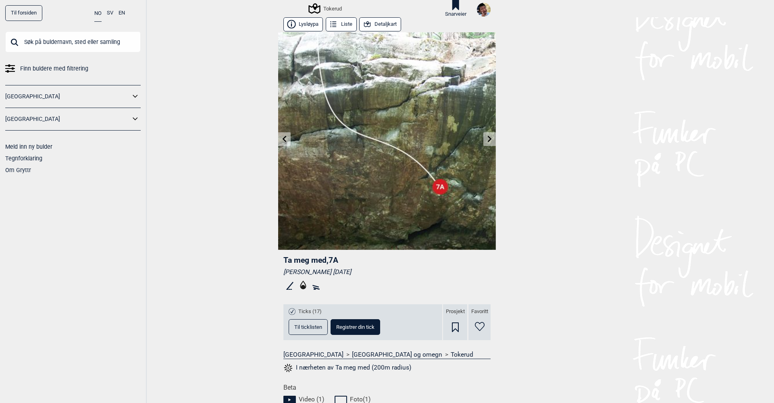
click at [488, 140] on icon at bounding box center [489, 139] width 6 height 6
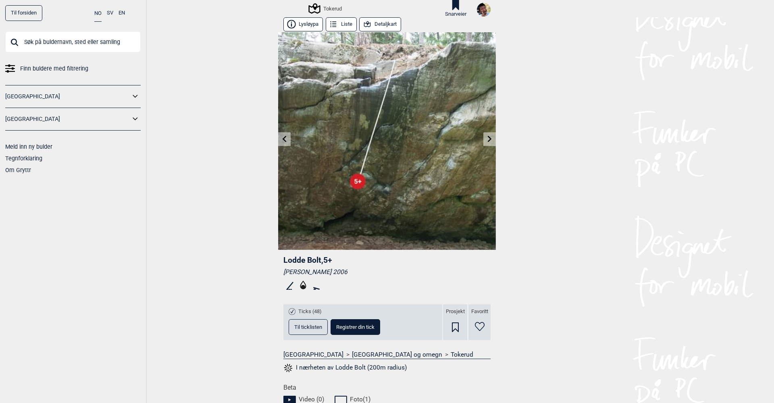
click at [488, 140] on icon at bounding box center [489, 139] width 6 height 6
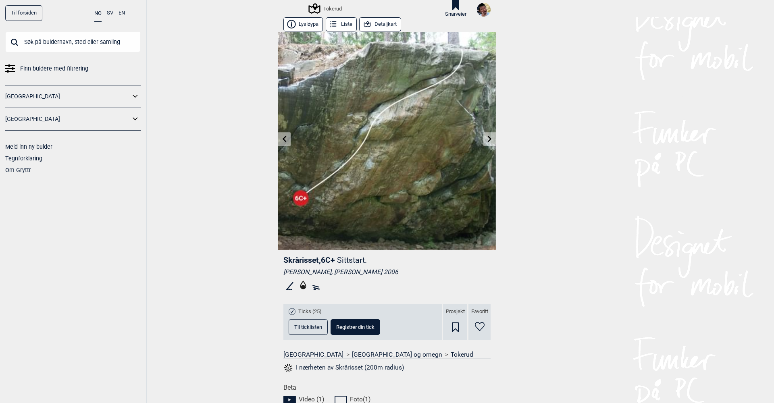
click at [488, 140] on icon at bounding box center [489, 139] width 6 height 6
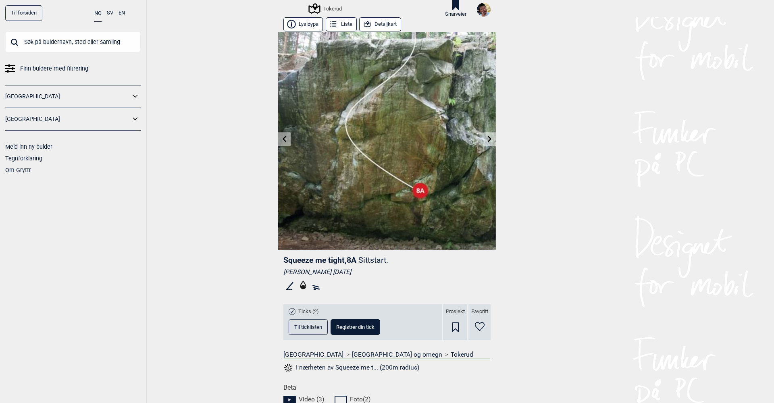
click at [488, 140] on icon at bounding box center [489, 139] width 6 height 6
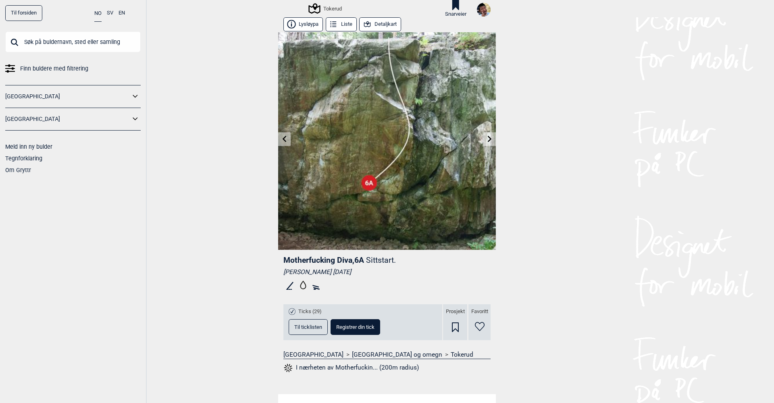
click at [282, 144] on link at bounding box center [284, 139] width 12 height 13
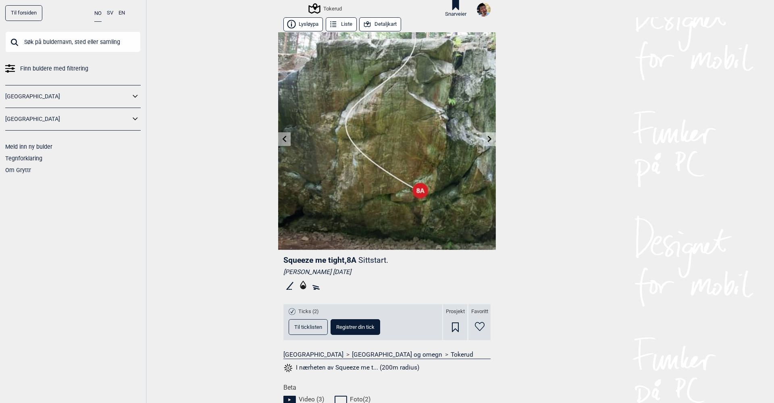
click at [487, 138] on icon at bounding box center [489, 139] width 6 height 6
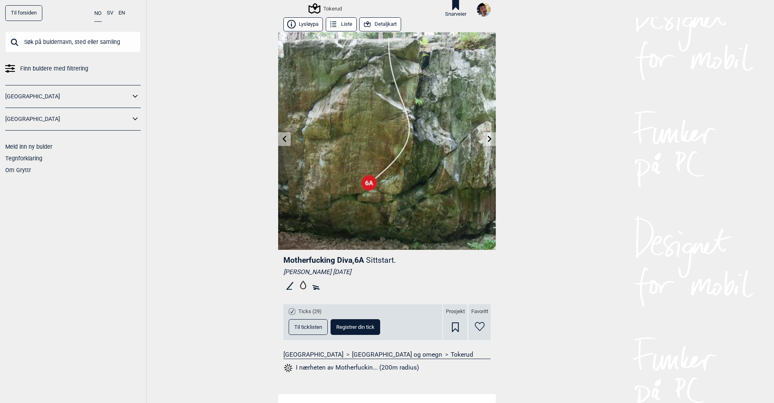
click at [487, 138] on icon at bounding box center [489, 139] width 6 height 6
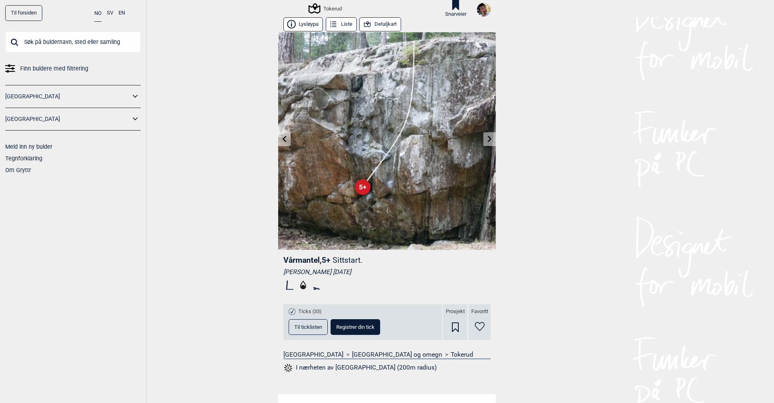
click at [285, 139] on icon at bounding box center [284, 139] width 6 height 6
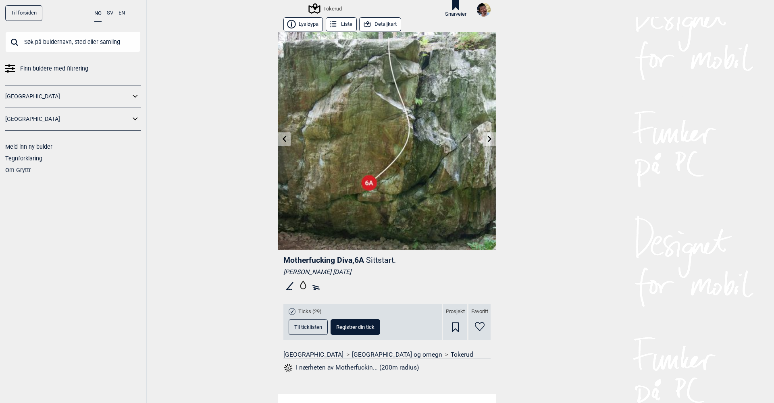
click at [306, 328] on span "Til ticklisten" at bounding box center [308, 326] width 28 height 5
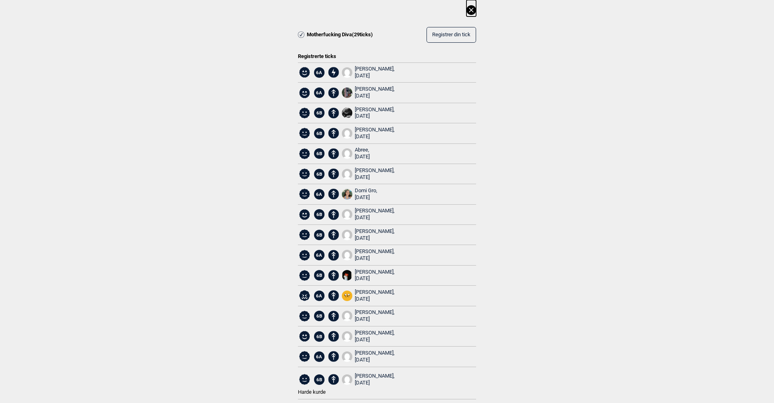
click at [469, 12] on icon at bounding box center [471, 10] width 10 height 10
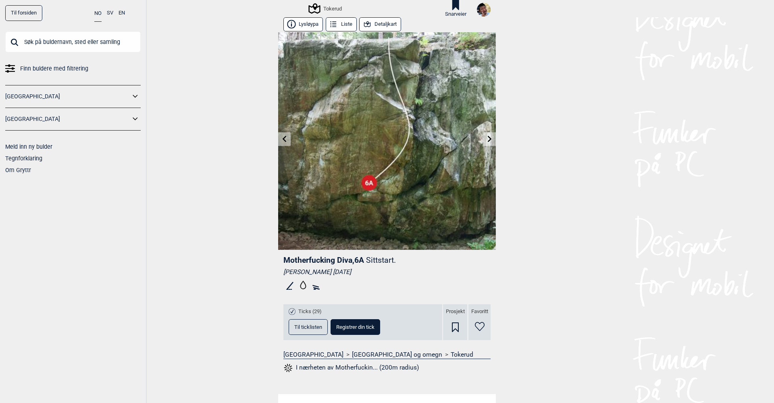
click at [489, 140] on icon at bounding box center [490, 139] width 4 height 6
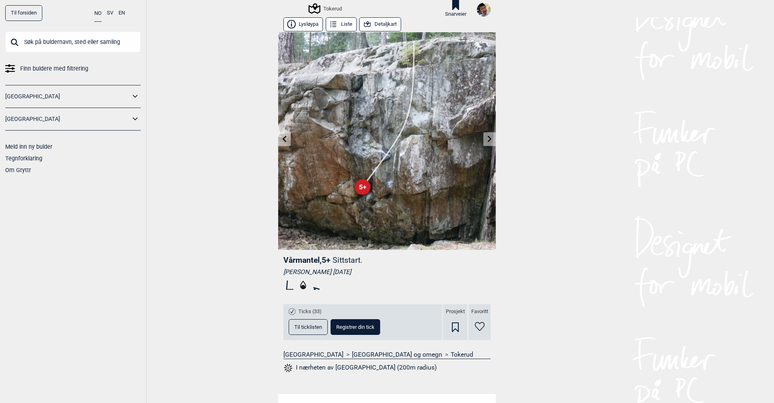
click at [489, 140] on icon at bounding box center [490, 139] width 4 height 6
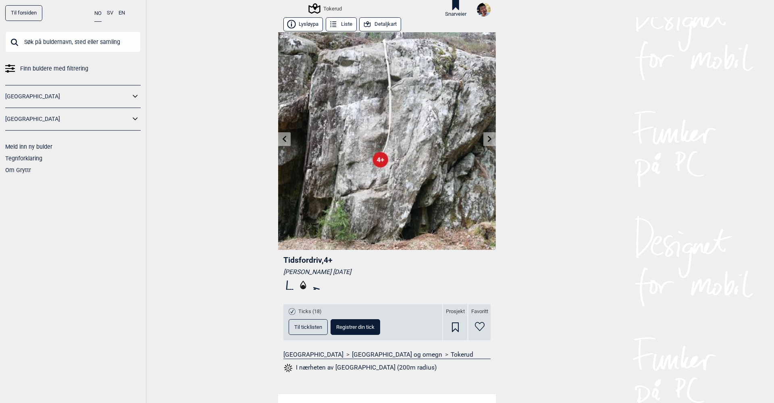
click at [489, 140] on icon at bounding box center [490, 139] width 4 height 6
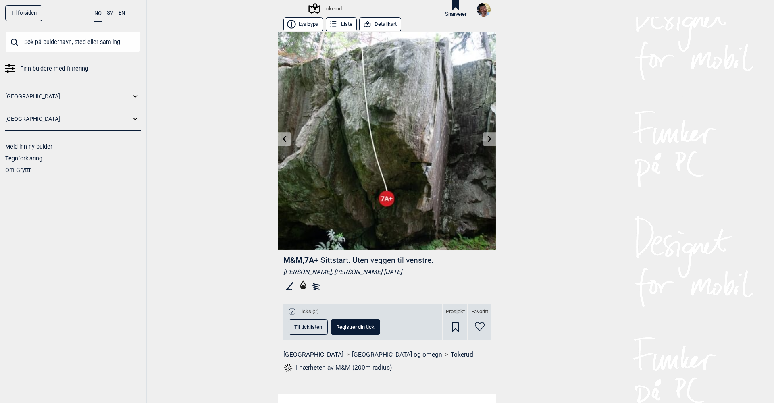
click at [23, 16] on link "Til forsiden" at bounding box center [23, 13] width 37 height 16
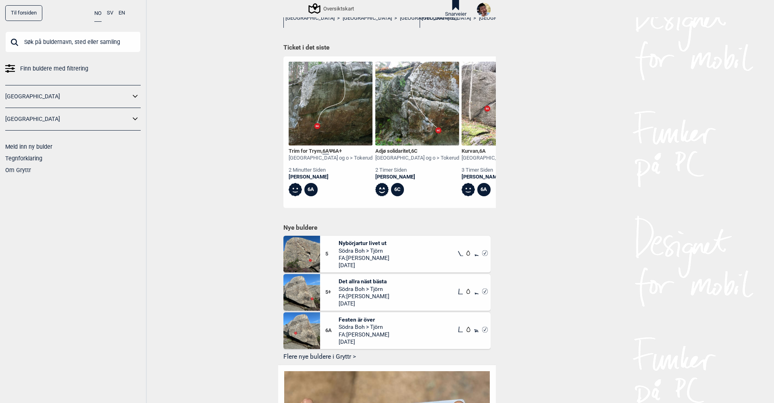
scroll to position [334, 0]
click at [398, 151] on div "Adjø solidaritet , 6C" at bounding box center [417, 150] width 84 height 7
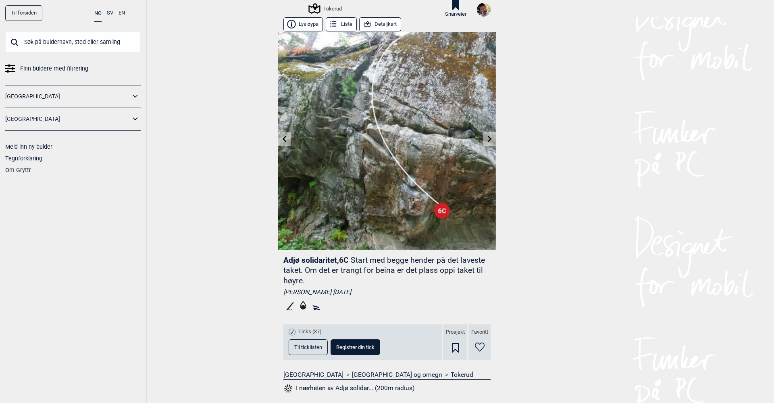
click at [350, 346] on span "Registrer din tick" at bounding box center [355, 346] width 38 height 5
select select "94"
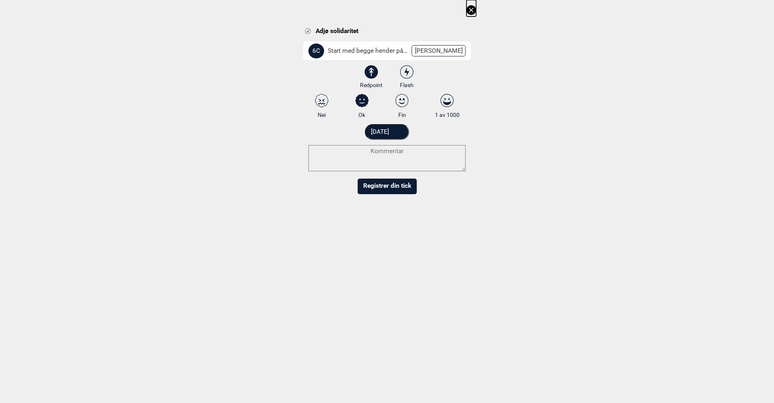
click at [394, 188] on button "Registrer din tick" at bounding box center [386, 186] width 59 height 16
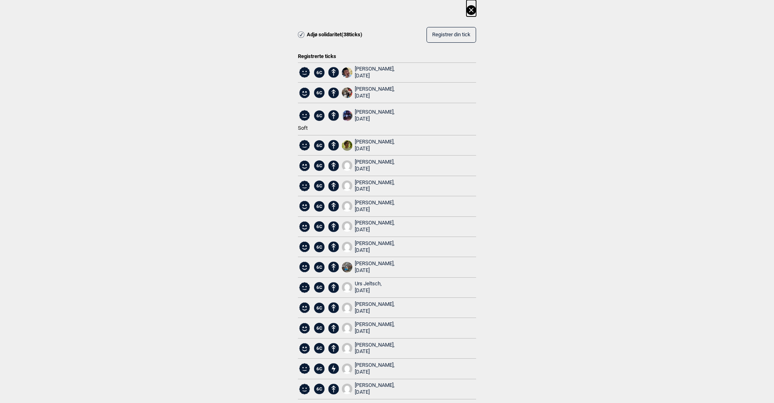
click at [370, 66] on div "[PERSON_NAME], [DATE]" at bounding box center [375, 73] width 40 height 14
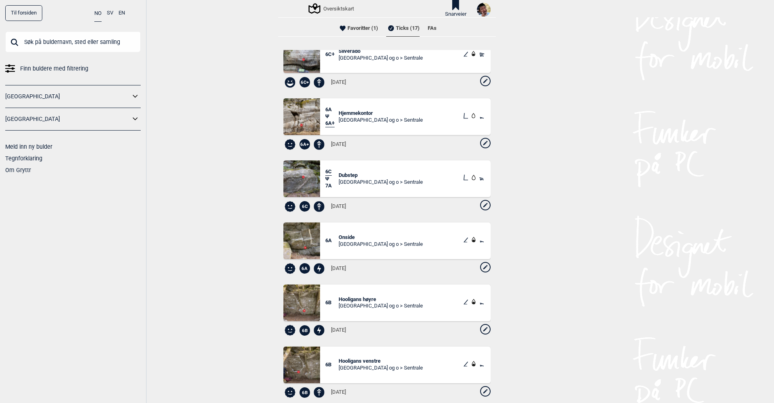
scroll to position [129, 0]
click at [349, 173] on span "Dubstep" at bounding box center [380, 175] width 84 height 7
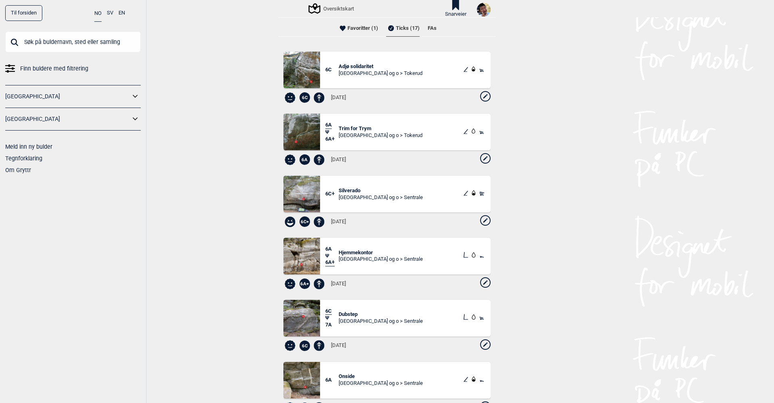
click at [369, 29] on li "Favoritter (1)" at bounding box center [358, 28] width 40 height 16
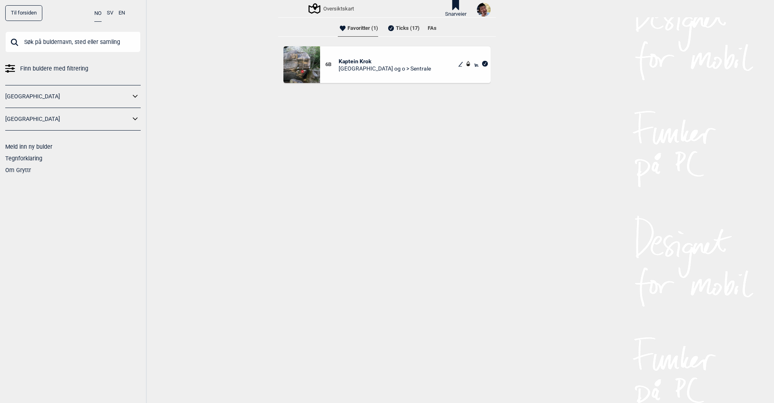
click at [399, 26] on li "Ticks (17)" at bounding box center [402, 28] width 33 height 16
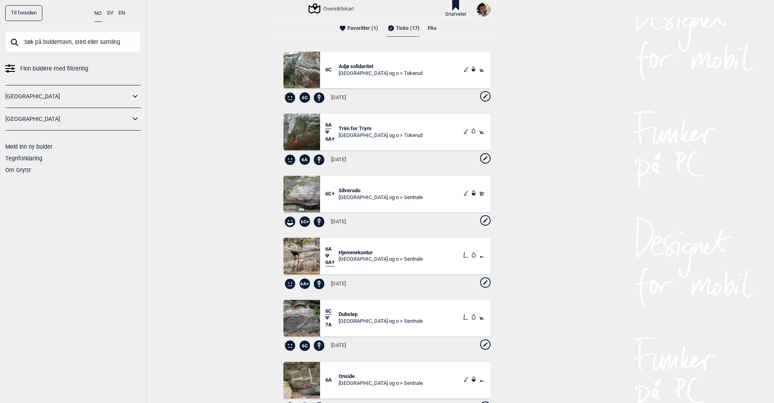
click at [428, 25] on li "FAs" at bounding box center [431, 28] width 9 height 16
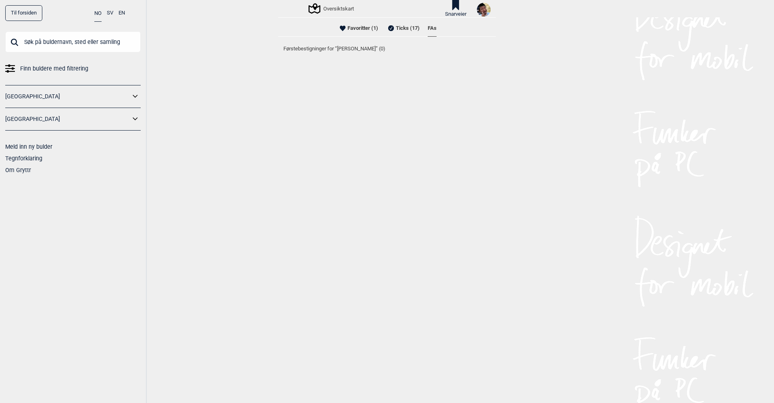
click at [402, 29] on li "Ticks (17)" at bounding box center [402, 28] width 33 height 16
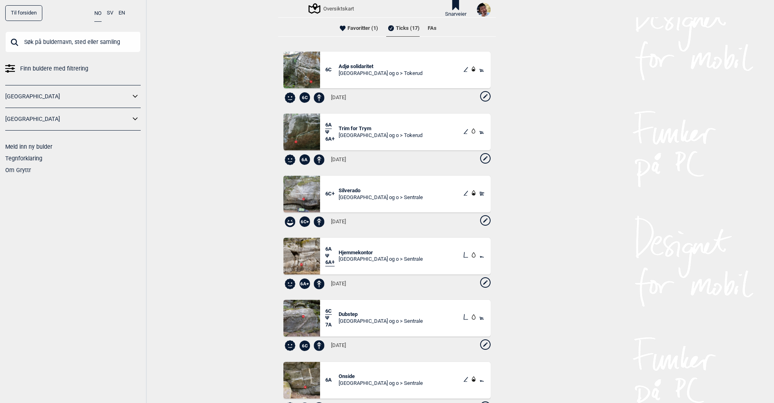
click at [19, 16] on link "Til forsiden" at bounding box center [23, 13] width 37 height 16
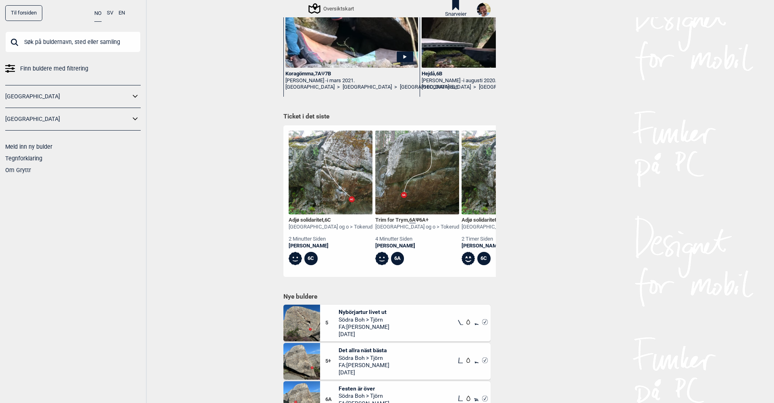
click at [337, 200] on img at bounding box center [330, 173] width 84 height 84
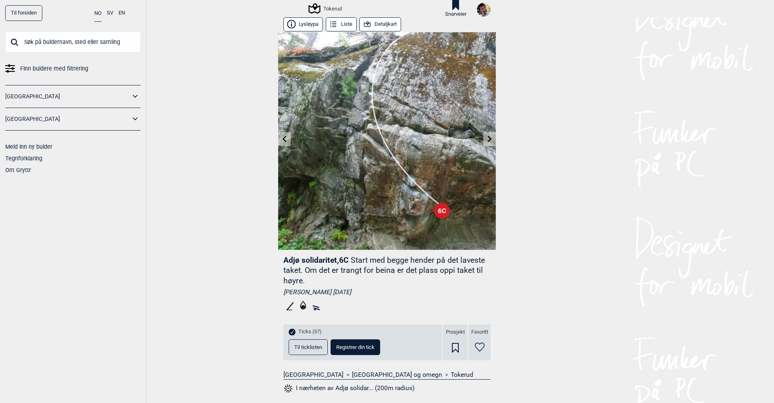
click at [34, 13] on link "Til forsiden" at bounding box center [23, 13] width 37 height 16
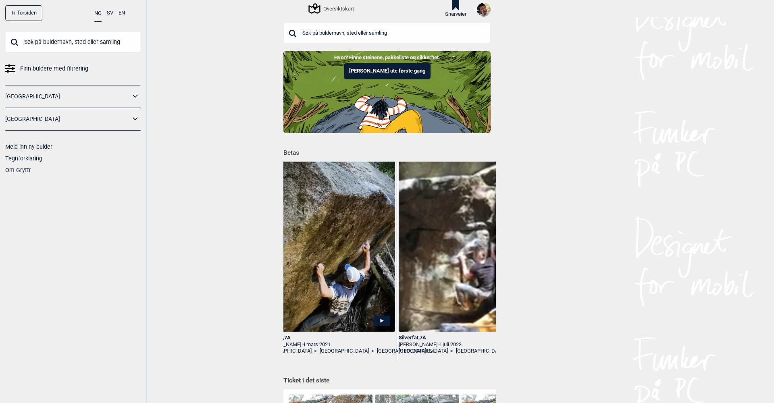
scroll to position [0, 568]
